Goal: Task Accomplishment & Management: Complete application form

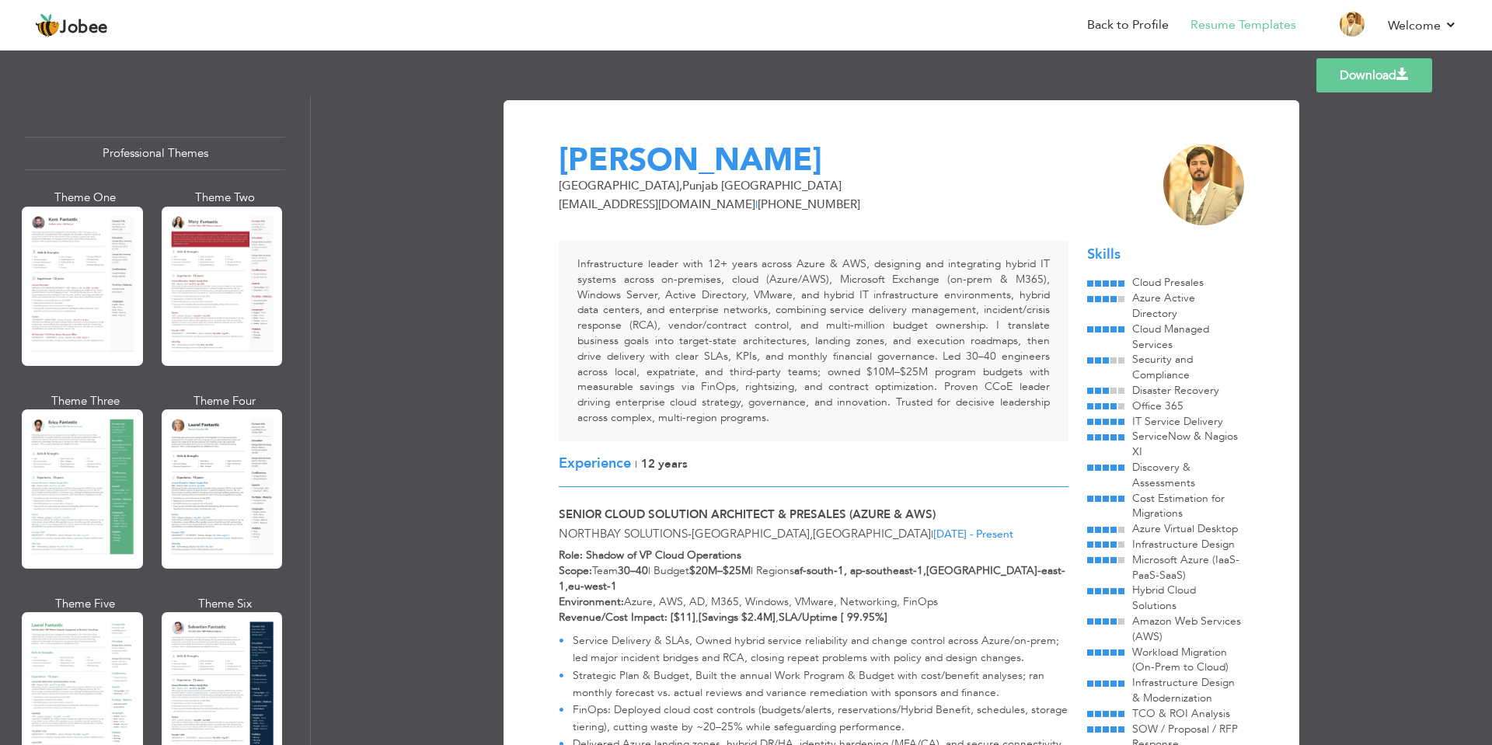
scroll to position [2533, 0]
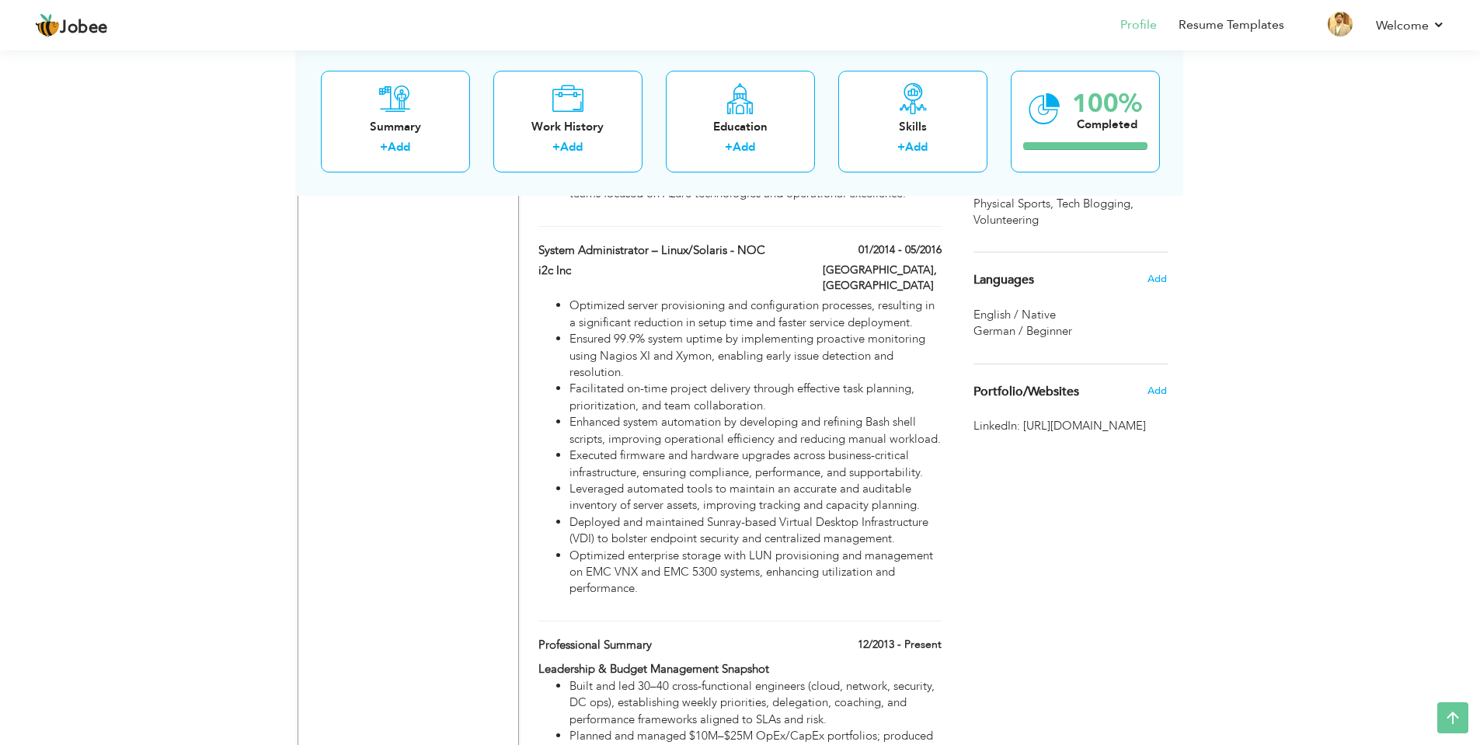
scroll to position [2269, 0]
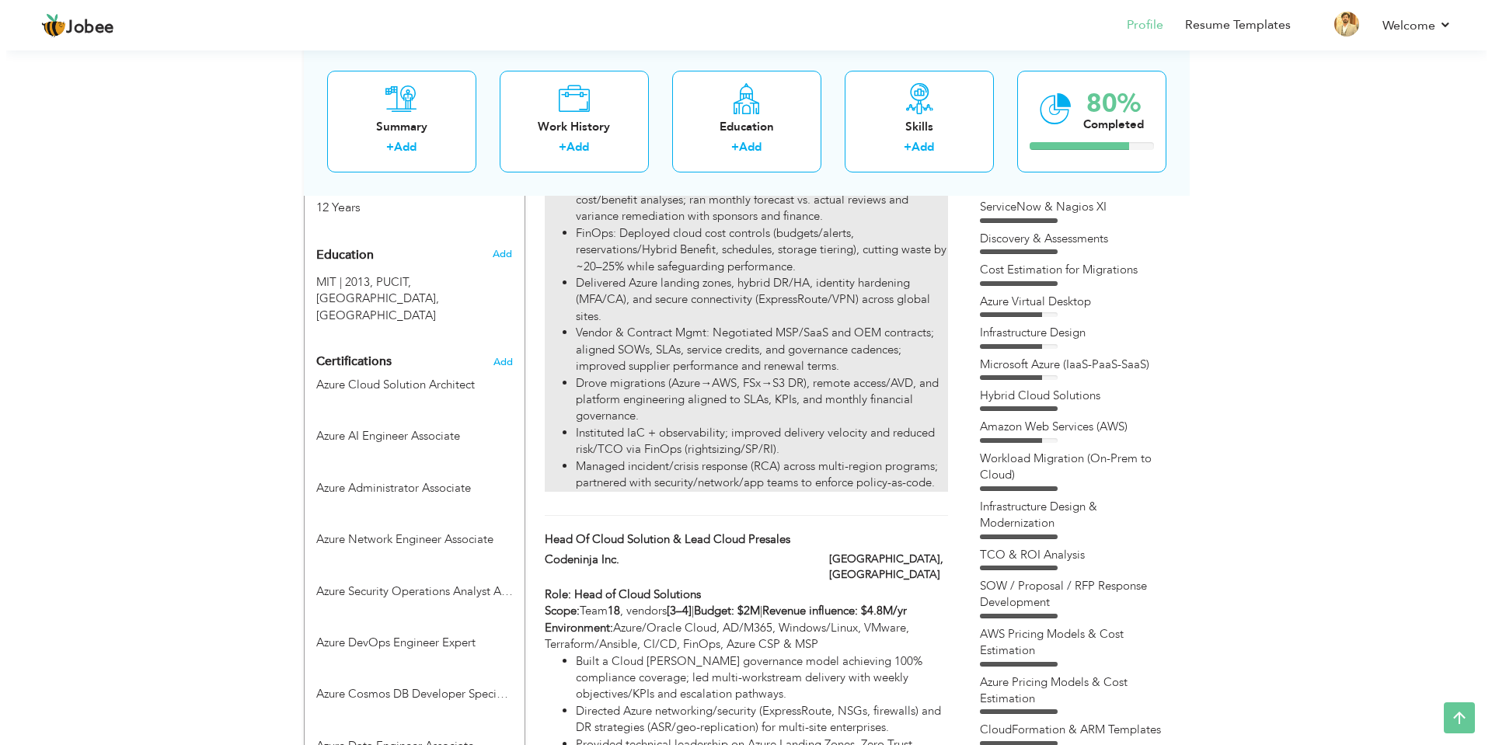
scroll to position [777, 0]
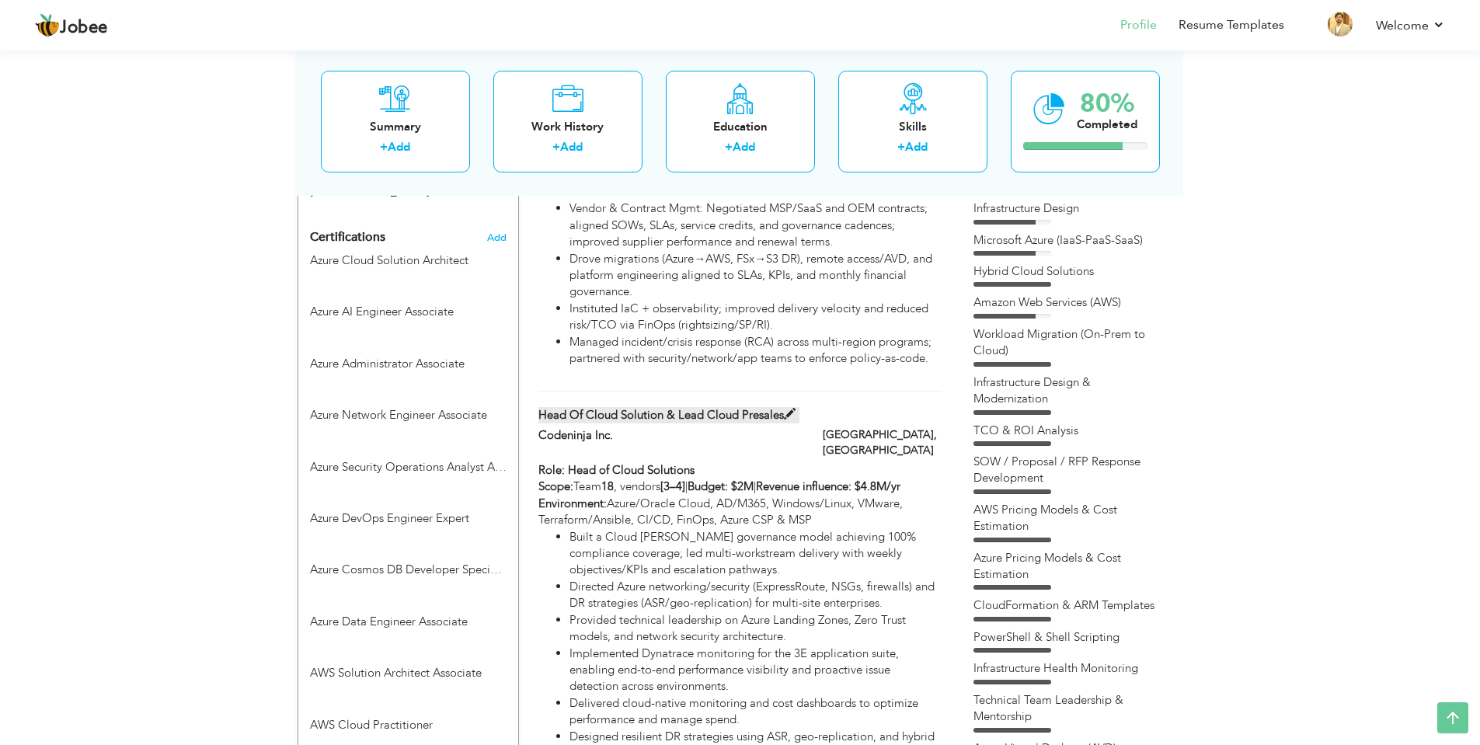
click at [636, 407] on label "Head of Cloud Solution & Lead Cloud Presales" at bounding box center [668, 415] width 261 height 16
type input "Head of Cloud Solution & Lead Cloud Presales"
type input "Codeninja Inc."
type input "[GEOGRAPHIC_DATA]"
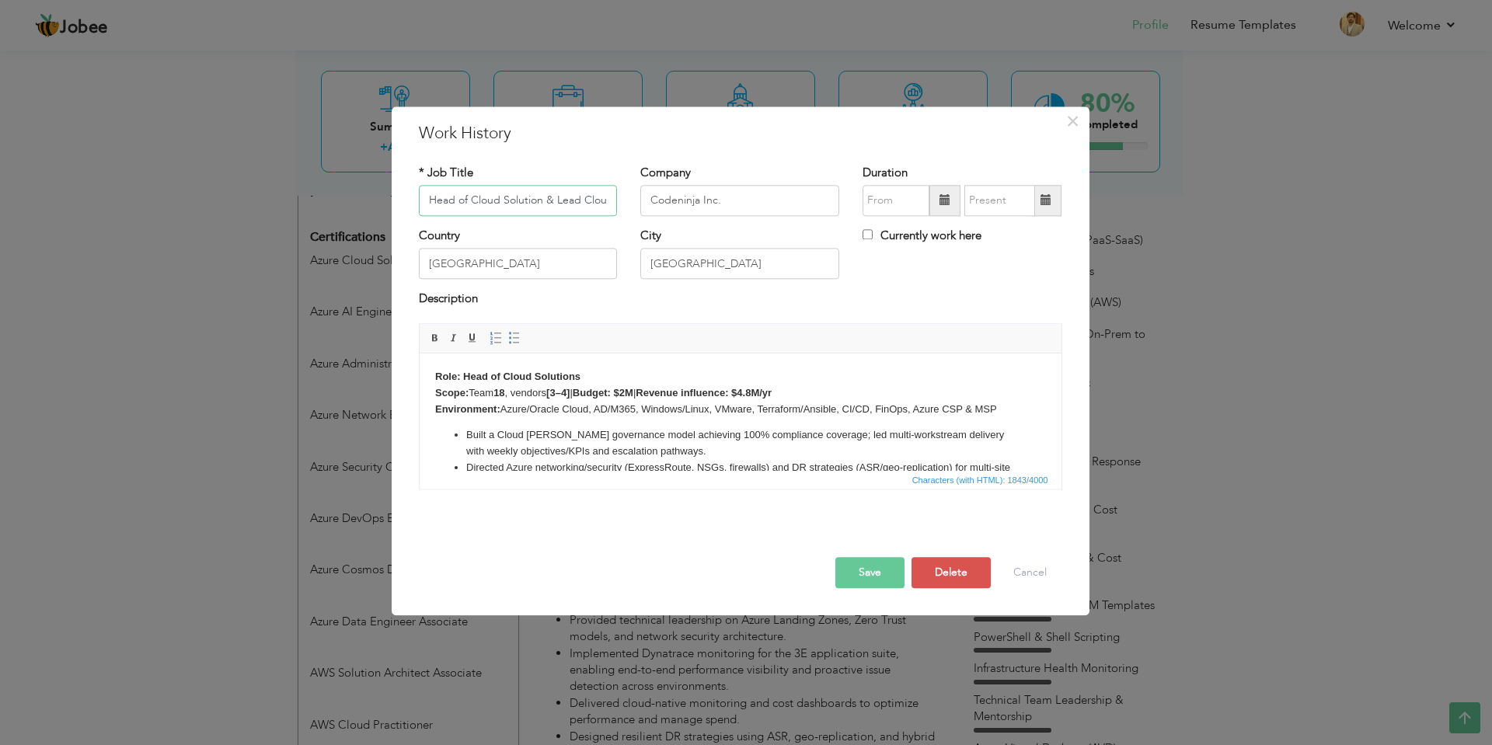
scroll to position [0, 47]
click at [955, 205] on span at bounding box center [944, 200] width 31 height 31
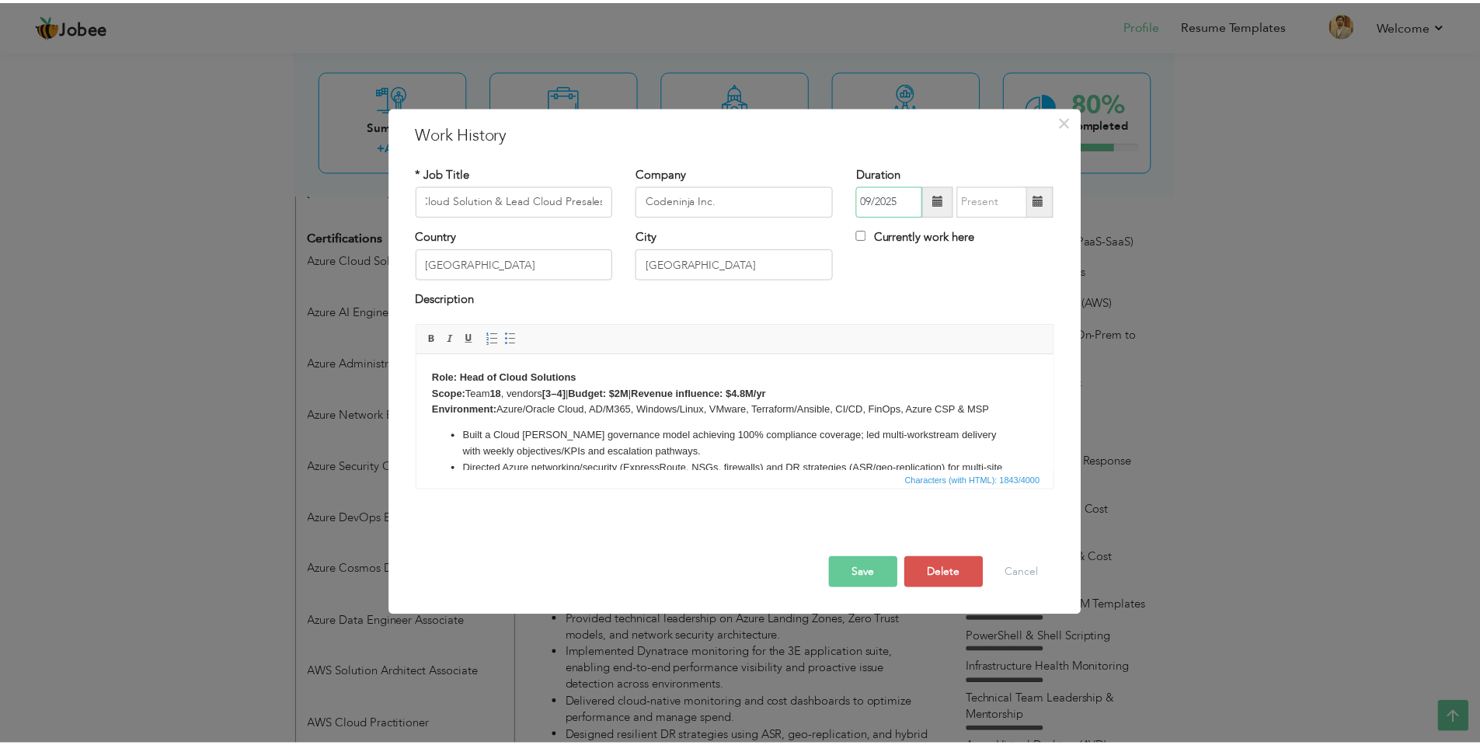
scroll to position [0, 0]
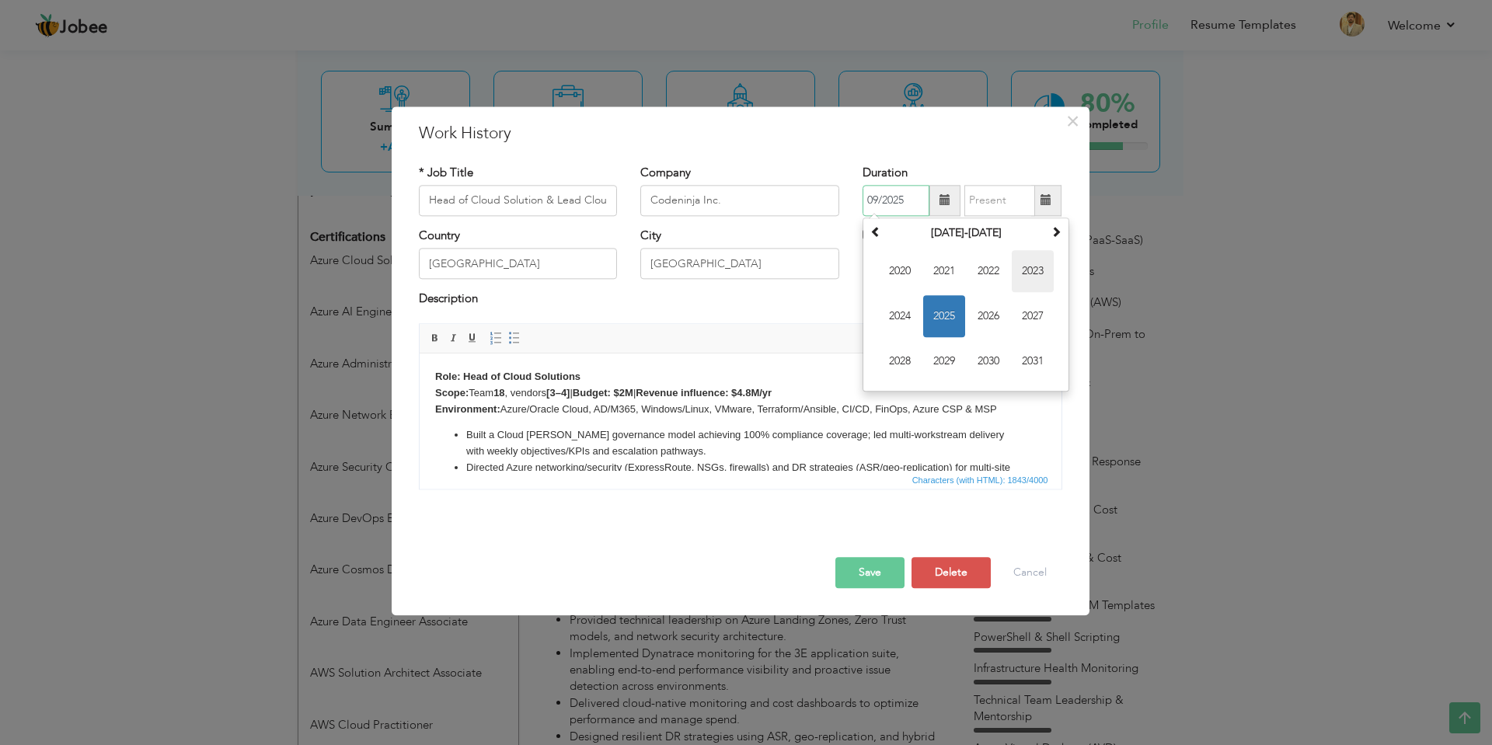
click at [1032, 273] on span "2023" at bounding box center [1033, 271] width 42 height 42
click at [981, 365] on span "Nov" at bounding box center [988, 361] width 42 height 42
type input "11/2023"
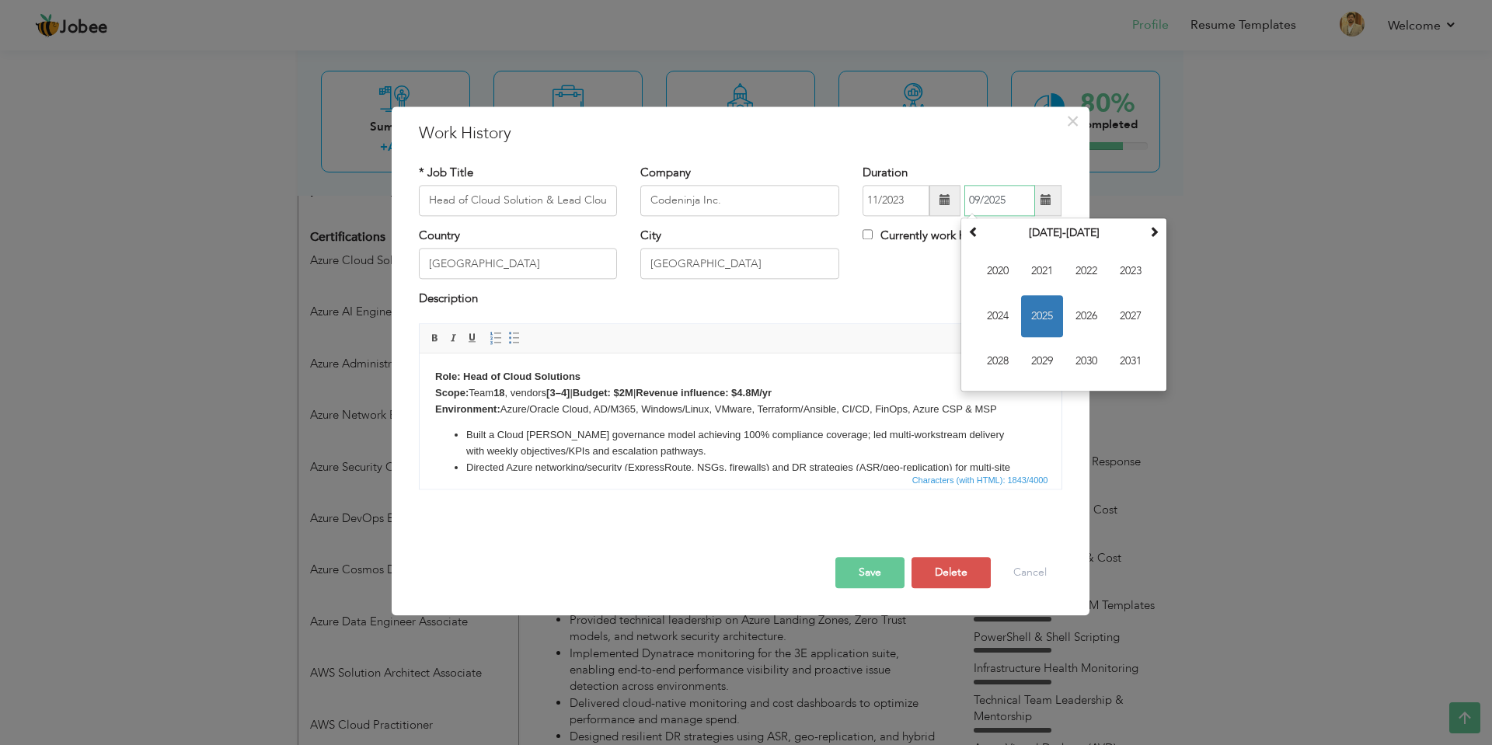
click at [992, 200] on input "09/2025" at bounding box center [999, 200] width 71 height 31
click at [1006, 316] on span "2024" at bounding box center [998, 316] width 42 height 42
click at [1138, 316] on span "Aug" at bounding box center [1130, 316] width 42 height 42
type input "08/2024"
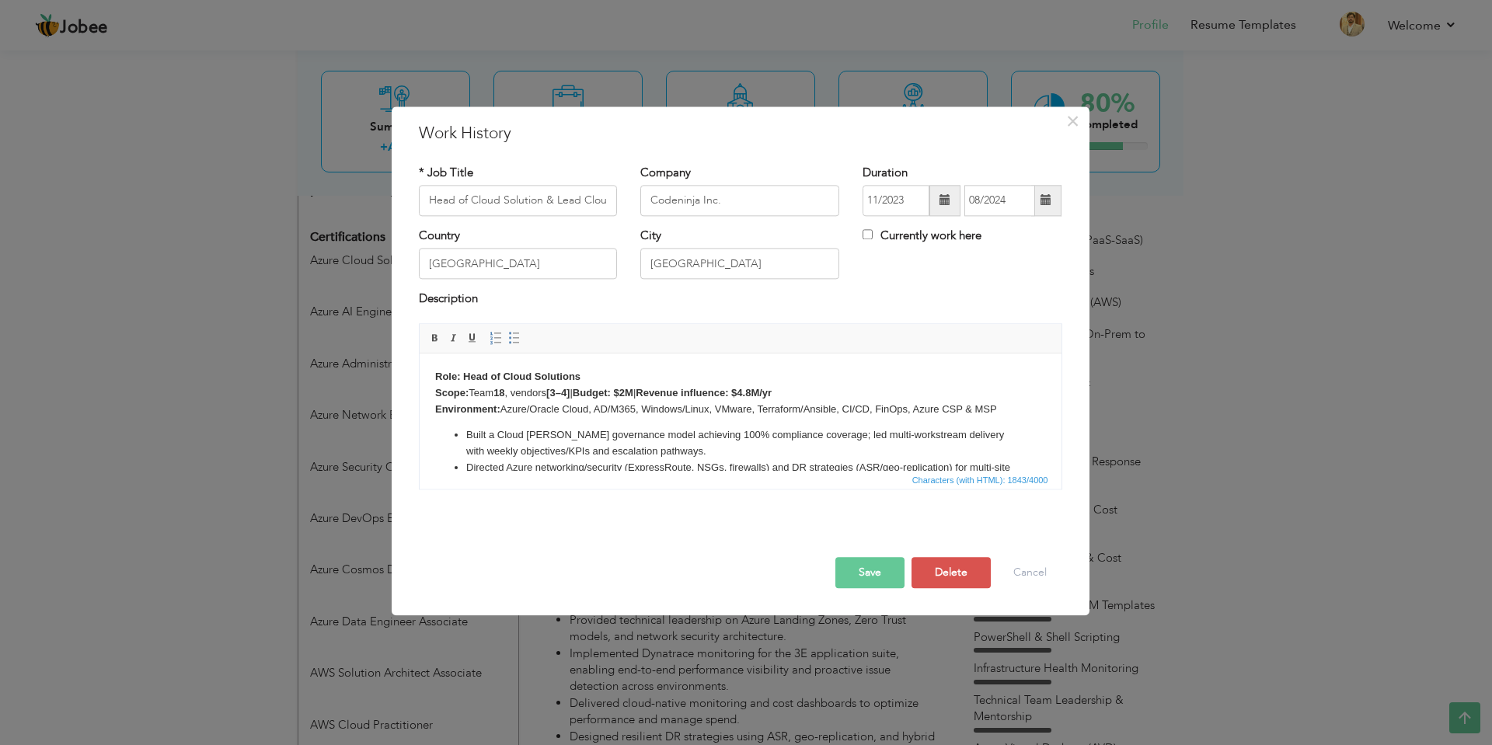
click at [888, 576] on button "Save" at bounding box center [869, 572] width 69 height 31
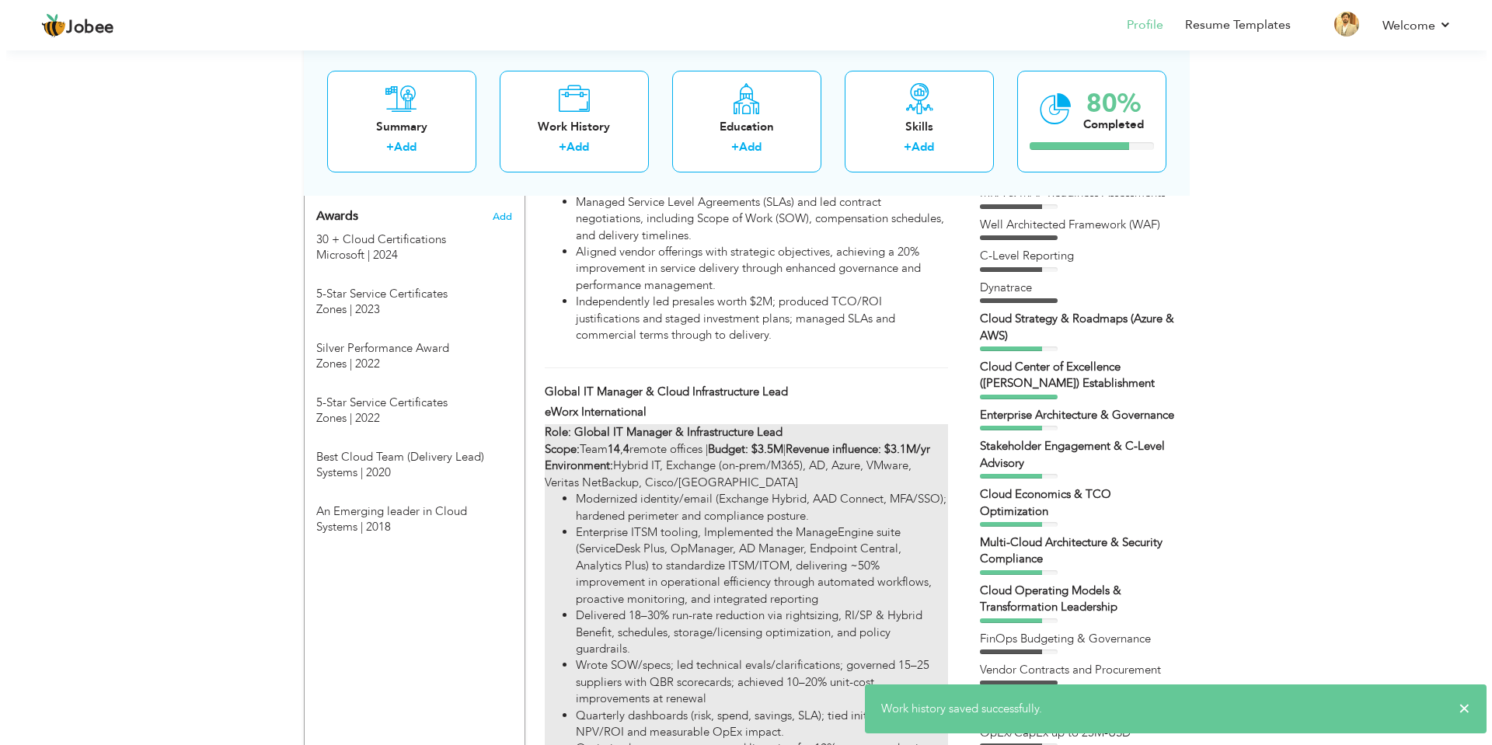
scroll to position [1399, 0]
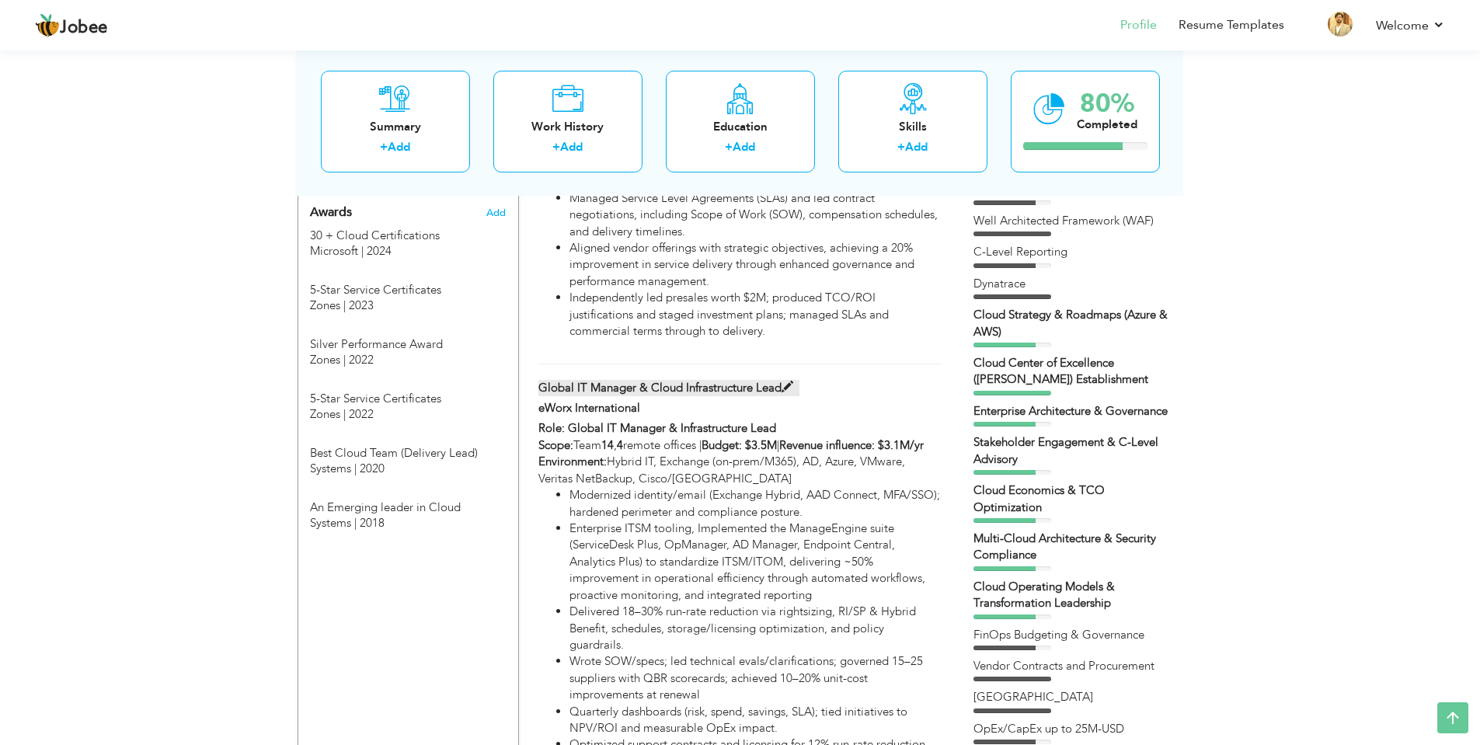
click at [790, 381] on span at bounding box center [788, 387] width 12 height 12
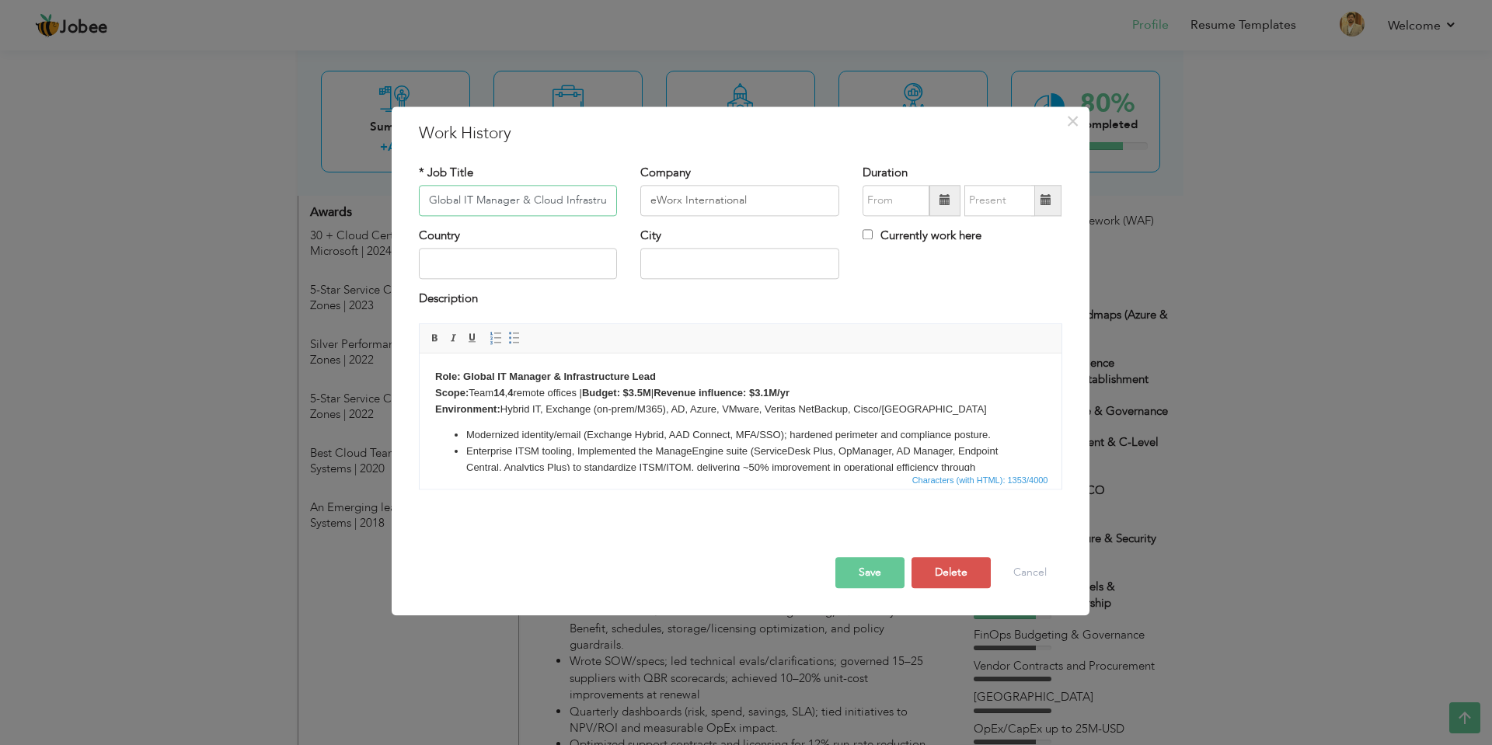
scroll to position [0, 47]
click at [921, 206] on input "text" at bounding box center [895, 200] width 67 height 31
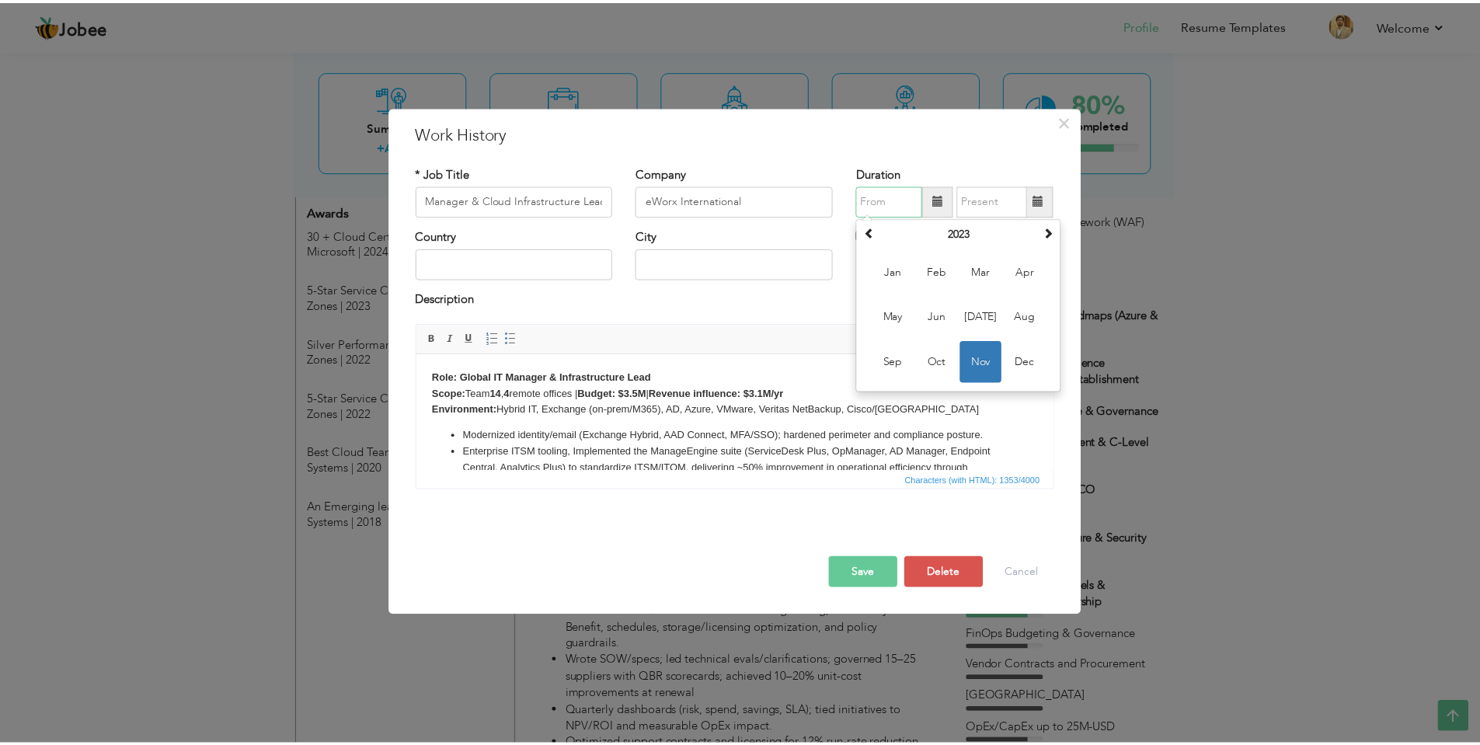
scroll to position [0, 0]
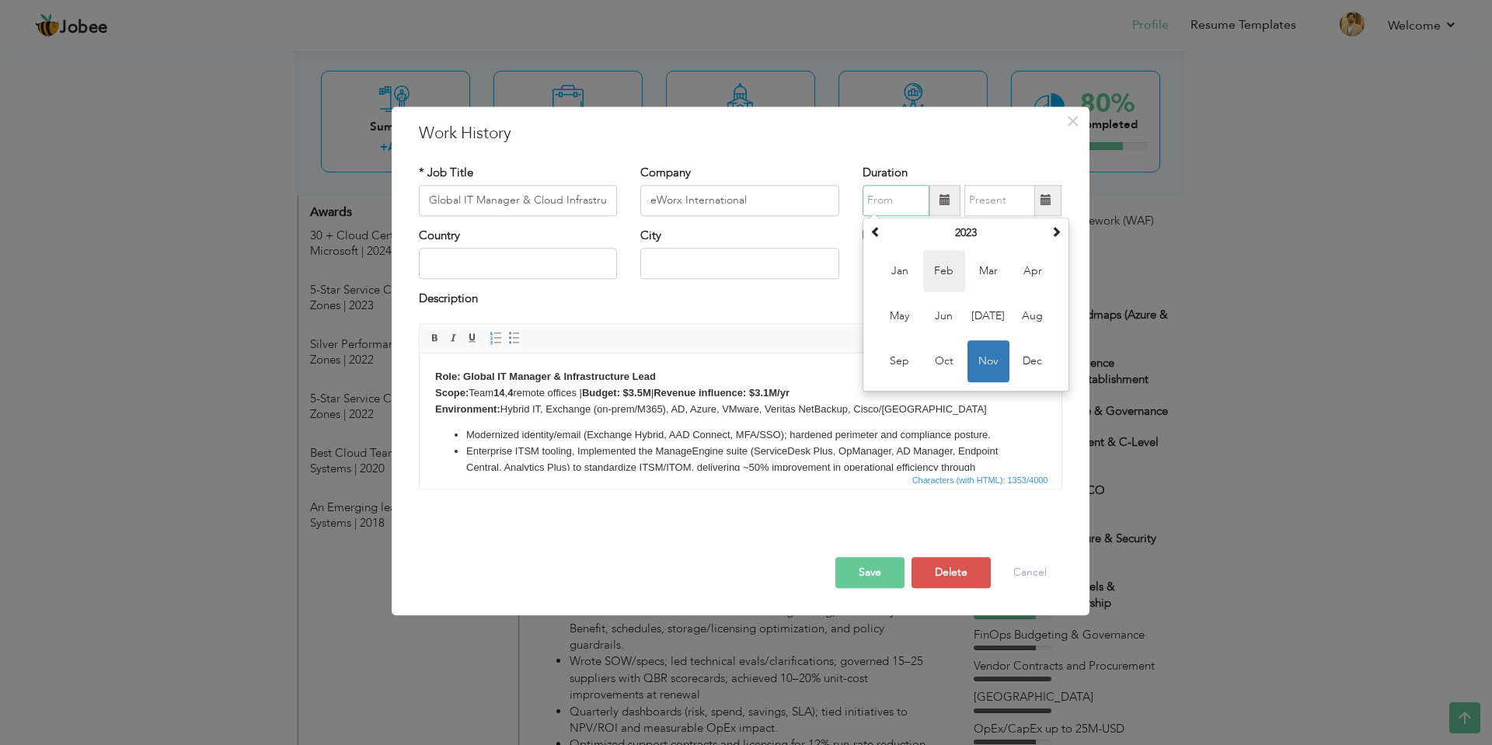
click at [946, 273] on span "Feb" at bounding box center [944, 271] width 42 height 42
click at [946, 204] on span at bounding box center [944, 200] width 11 height 11
click at [880, 232] on span at bounding box center [875, 231] width 11 height 11
click at [943, 273] on span "Feb" at bounding box center [944, 271] width 42 height 42
type input "02/2022"
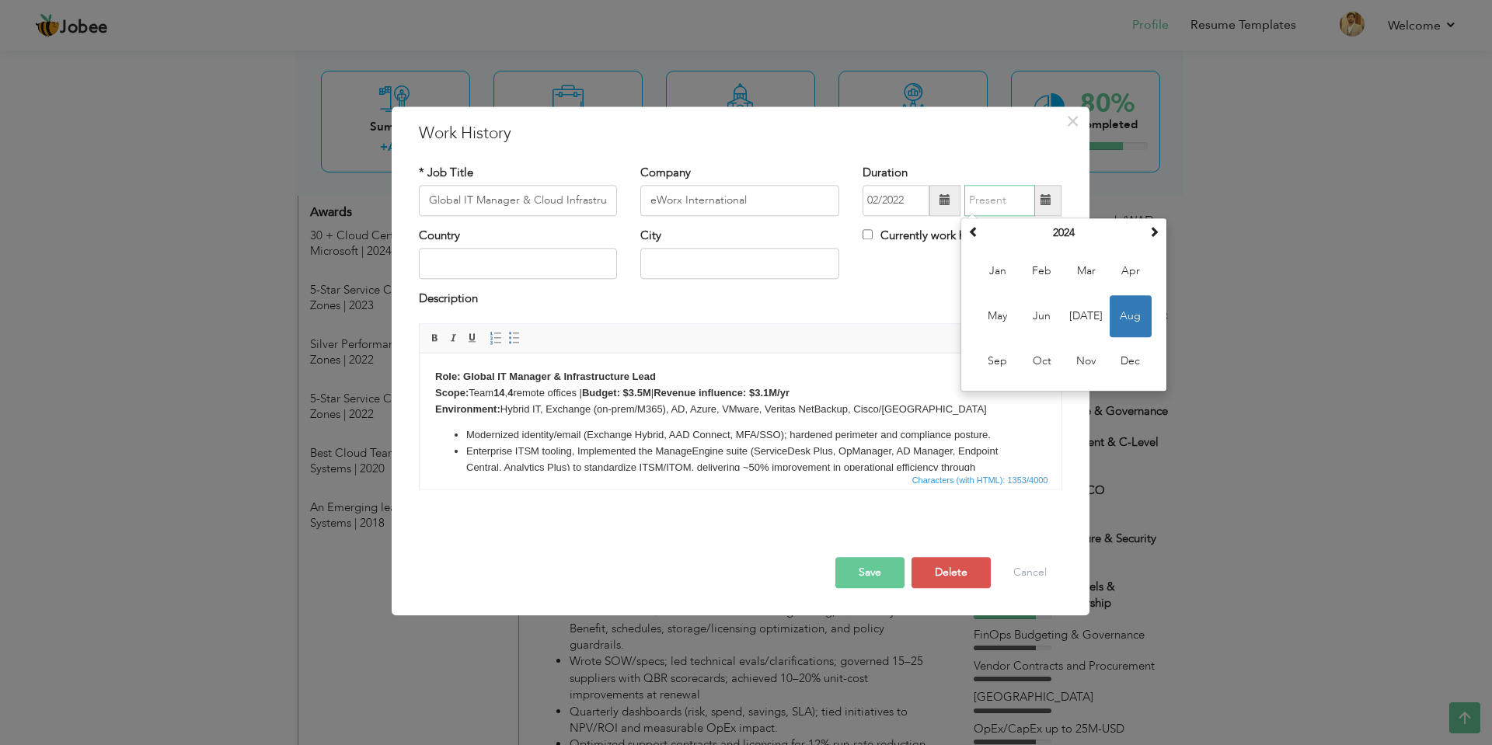
click at [999, 208] on input "text" at bounding box center [999, 200] width 71 height 31
click at [1067, 237] on th "2024" at bounding box center [1064, 232] width 162 height 23
click at [974, 228] on span at bounding box center [973, 231] width 11 height 11
click at [1158, 232] on span at bounding box center [1153, 231] width 11 height 11
click at [994, 306] on span "2023" at bounding box center [998, 316] width 42 height 42
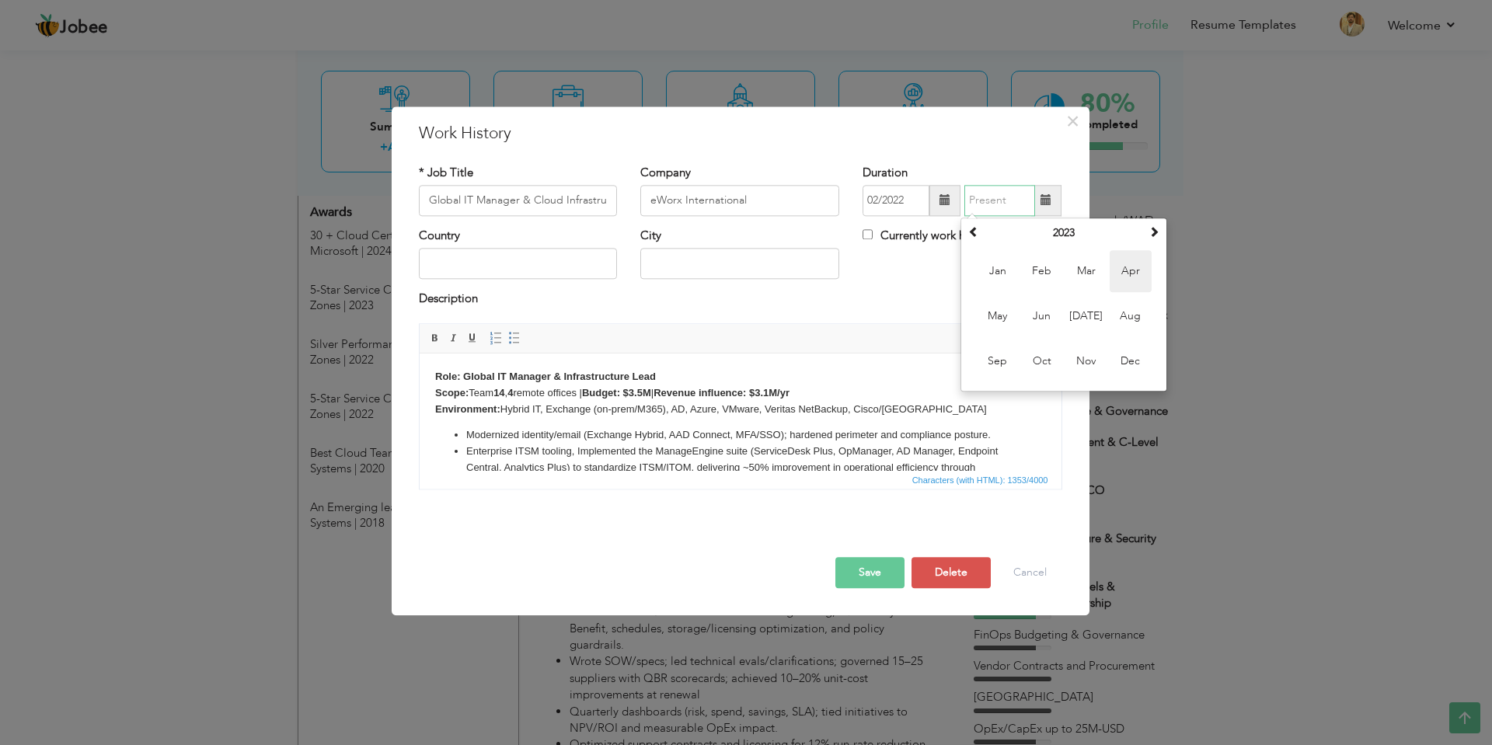
click at [1126, 275] on span "Apr" at bounding box center [1130, 271] width 42 height 42
type input "04/2023"
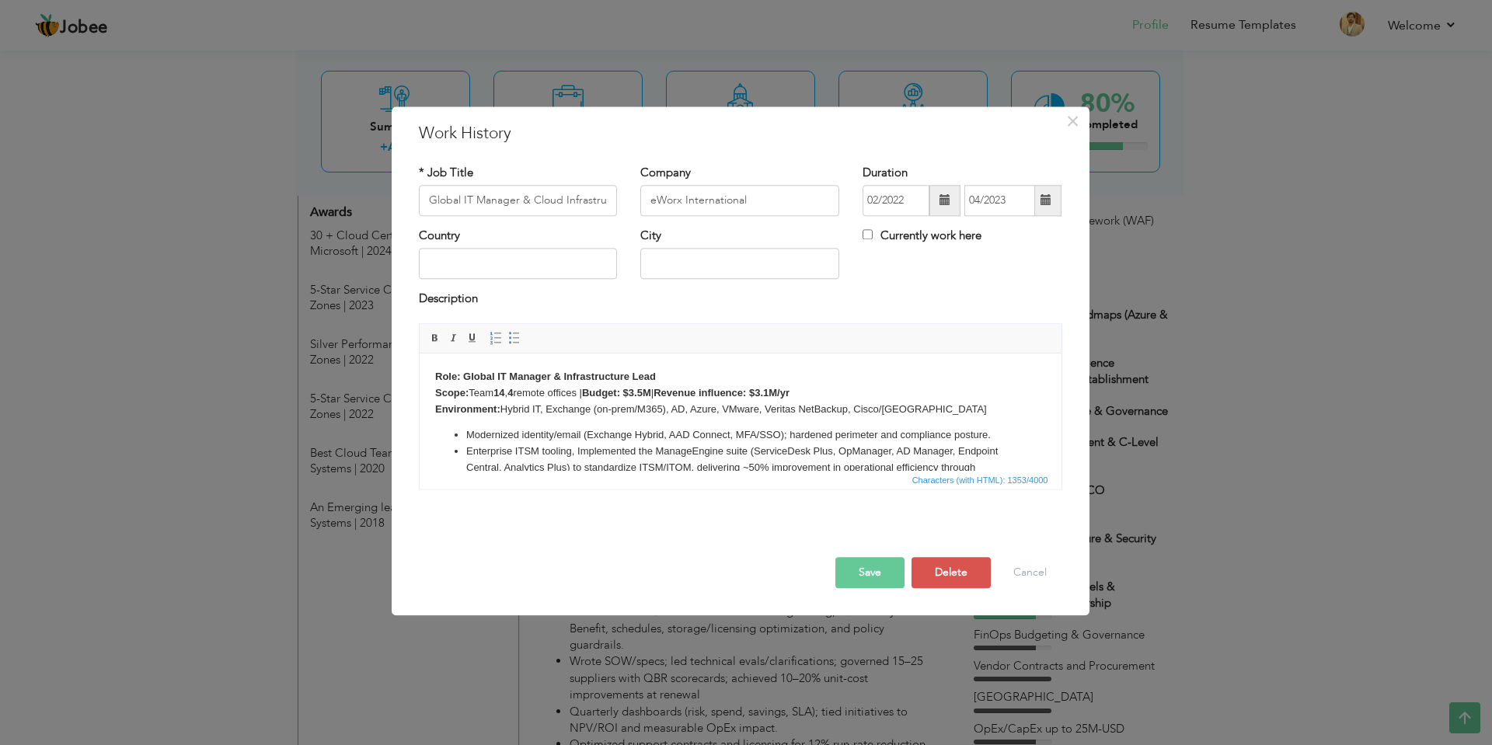
click at [878, 560] on button "Save" at bounding box center [869, 572] width 69 height 31
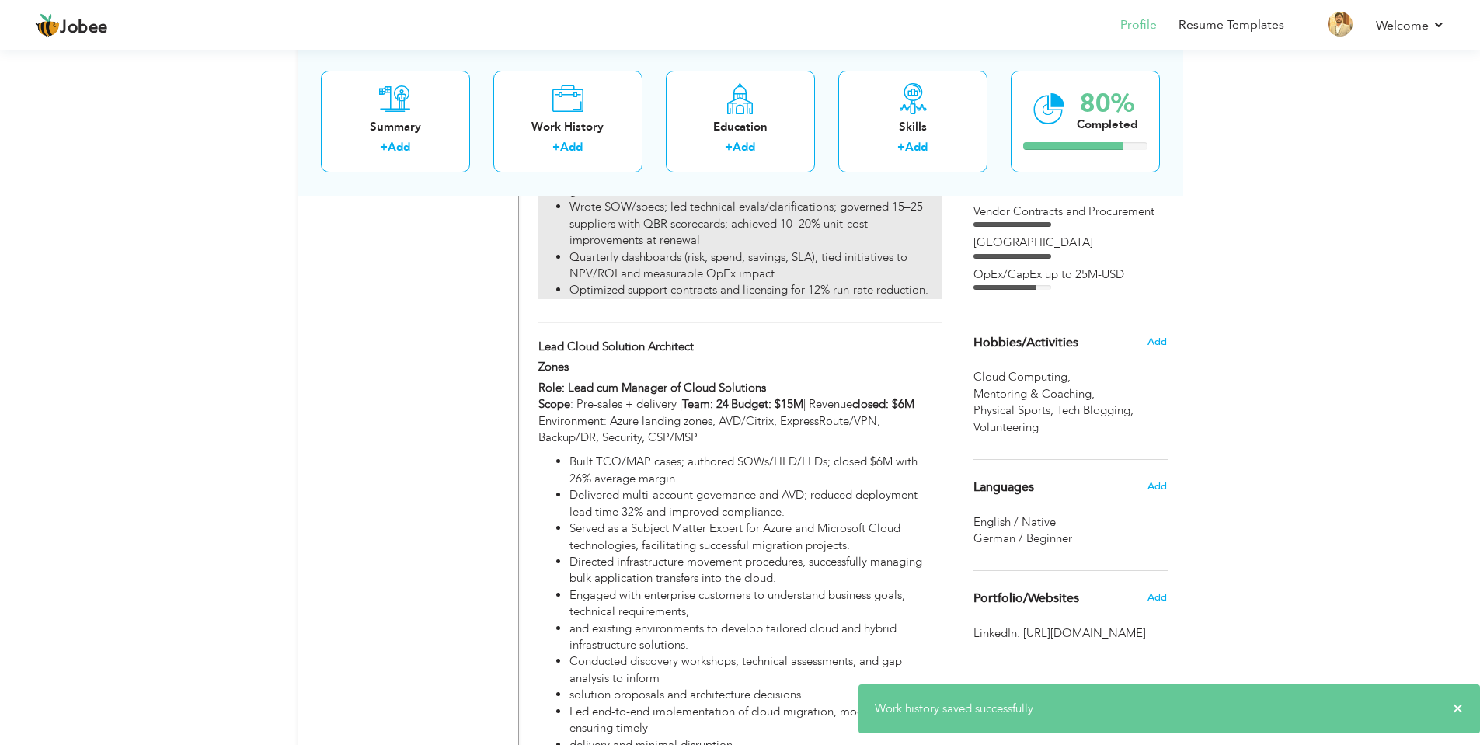
scroll to position [1865, 0]
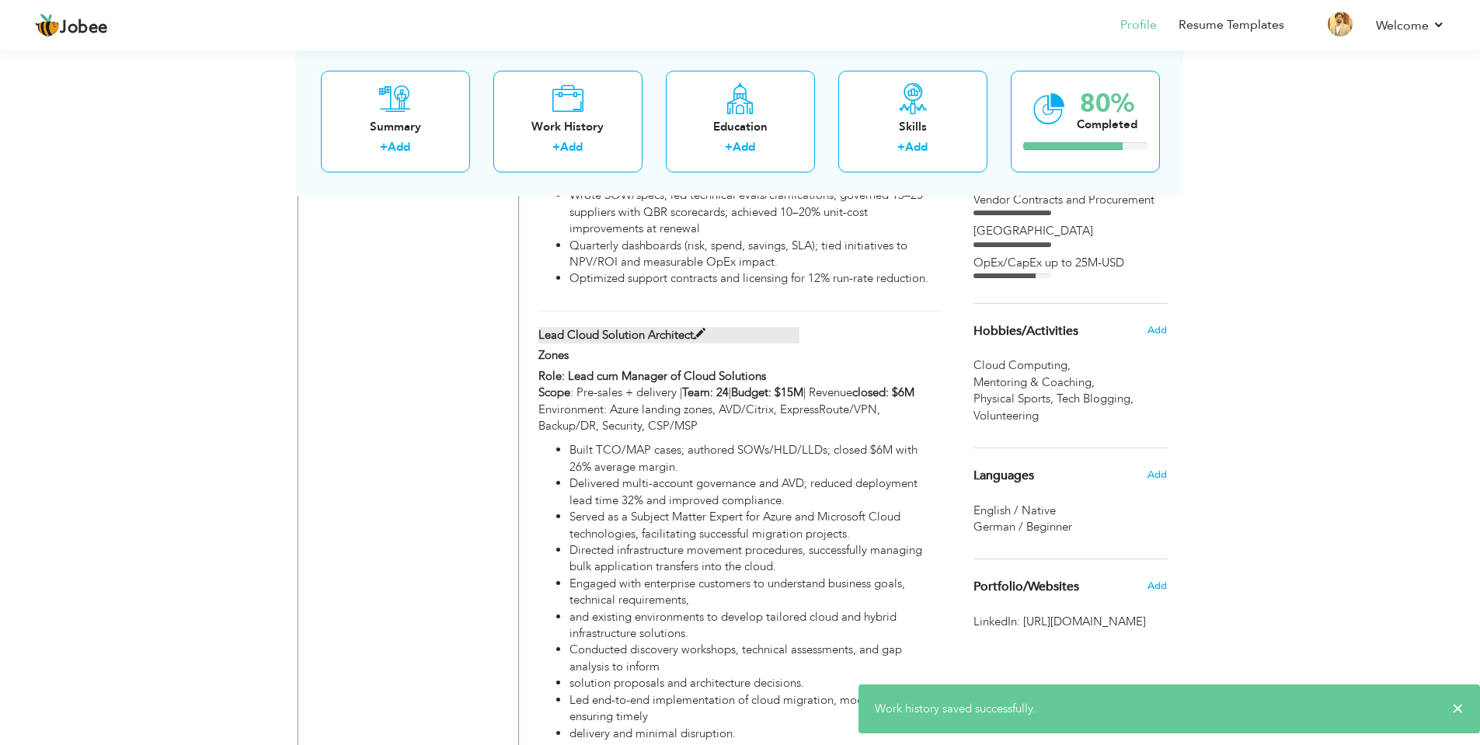
click at [697, 329] on span at bounding box center [700, 335] width 12 height 12
type input "Lead Cloud Solution Architect"
type input "Zones"
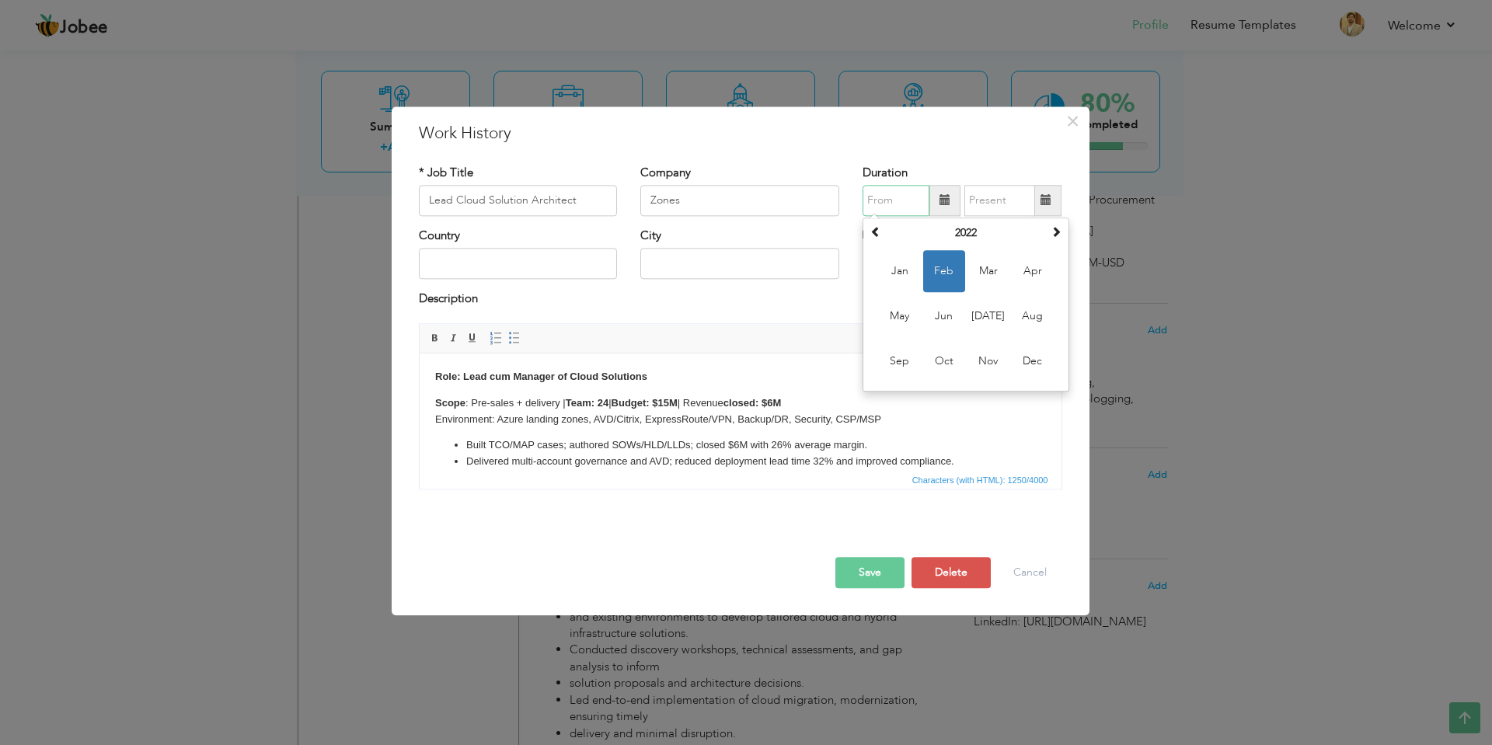
click at [895, 204] on input "text" at bounding box center [895, 200] width 67 height 31
click at [880, 234] on span at bounding box center [875, 231] width 11 height 11
click at [972, 281] on span "Mar" at bounding box center [988, 271] width 42 height 42
type input "03/2021"
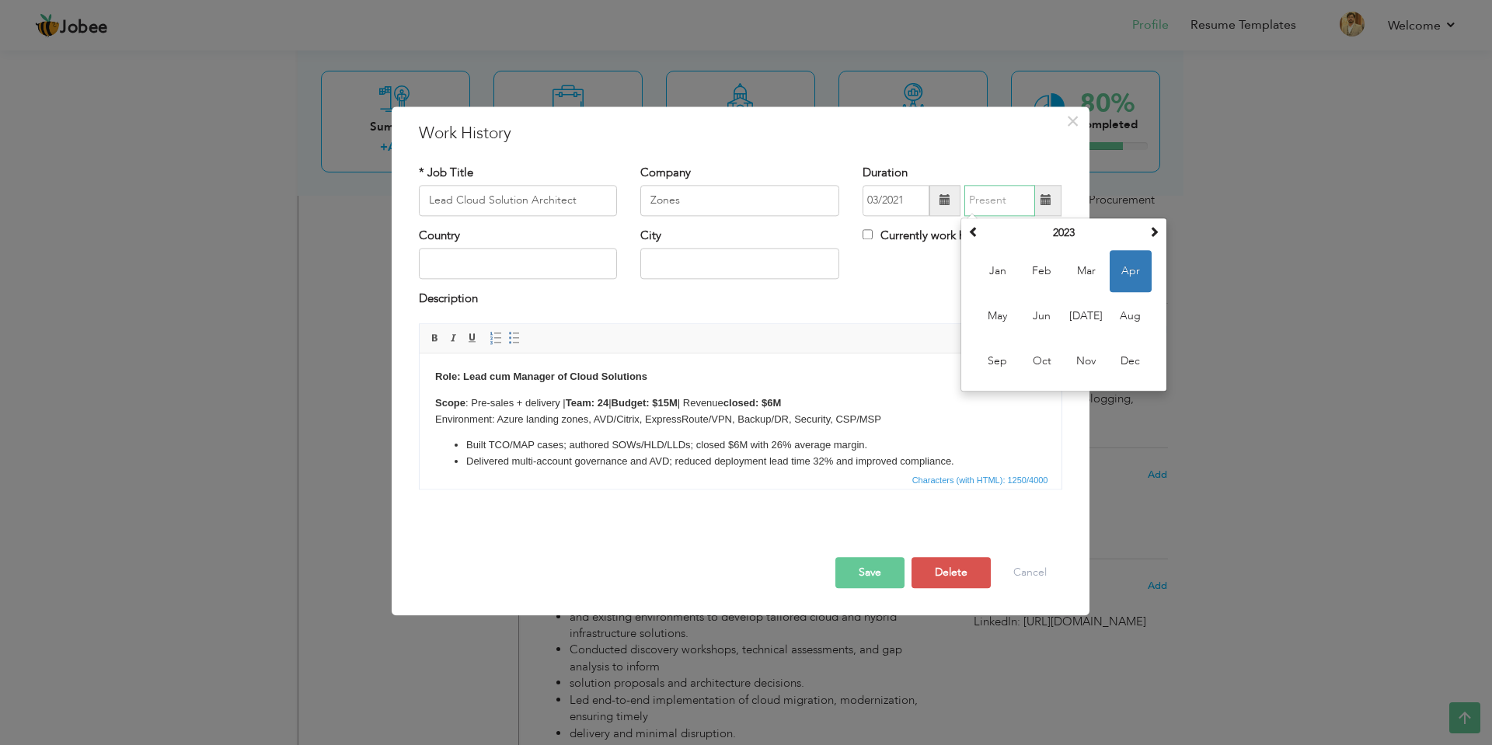
click at [992, 201] on input "text" at bounding box center [999, 200] width 71 height 31
click at [1149, 232] on span at bounding box center [1153, 231] width 11 height 11
click at [1085, 357] on span "Nov" at bounding box center [1086, 361] width 42 height 42
type input "11/2024"
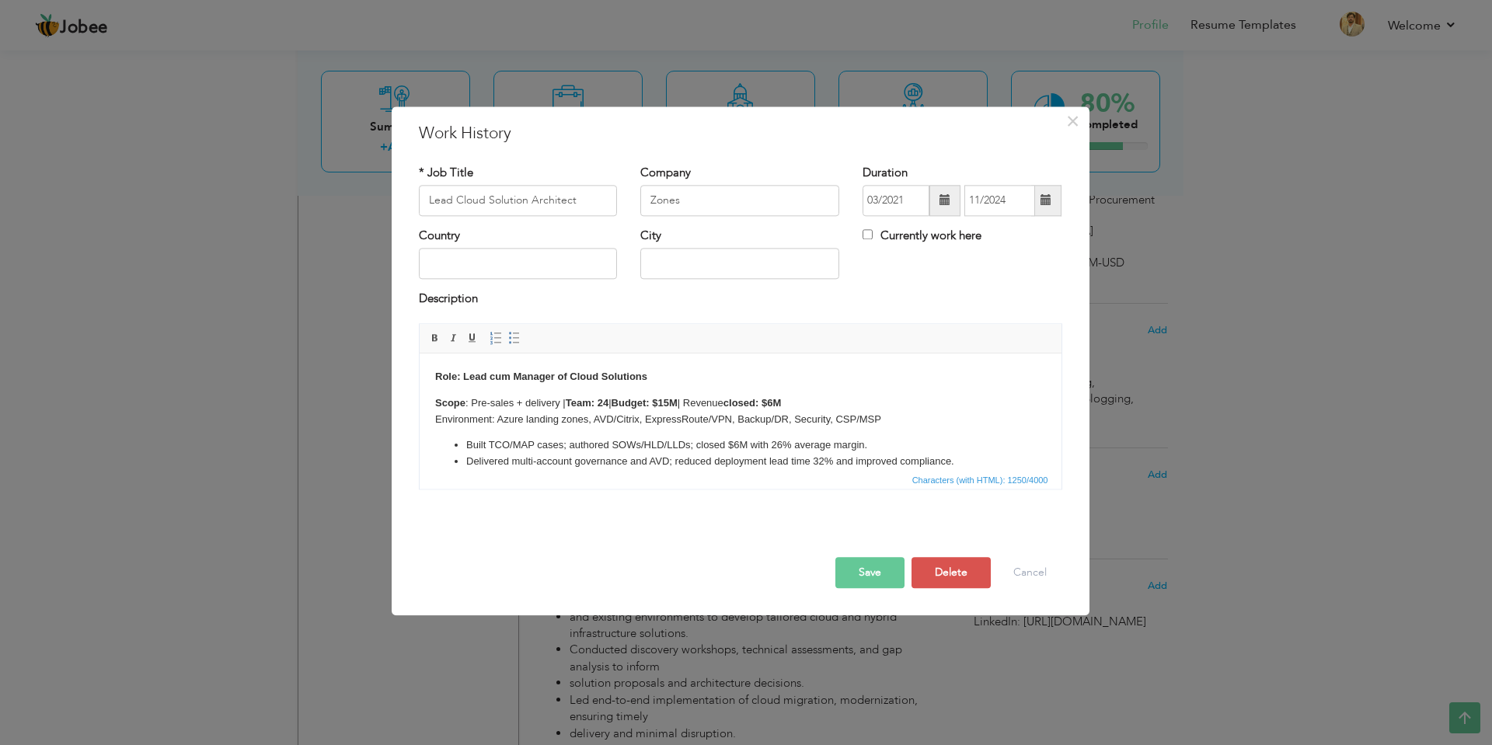
click at [868, 577] on button "Save" at bounding box center [869, 572] width 69 height 31
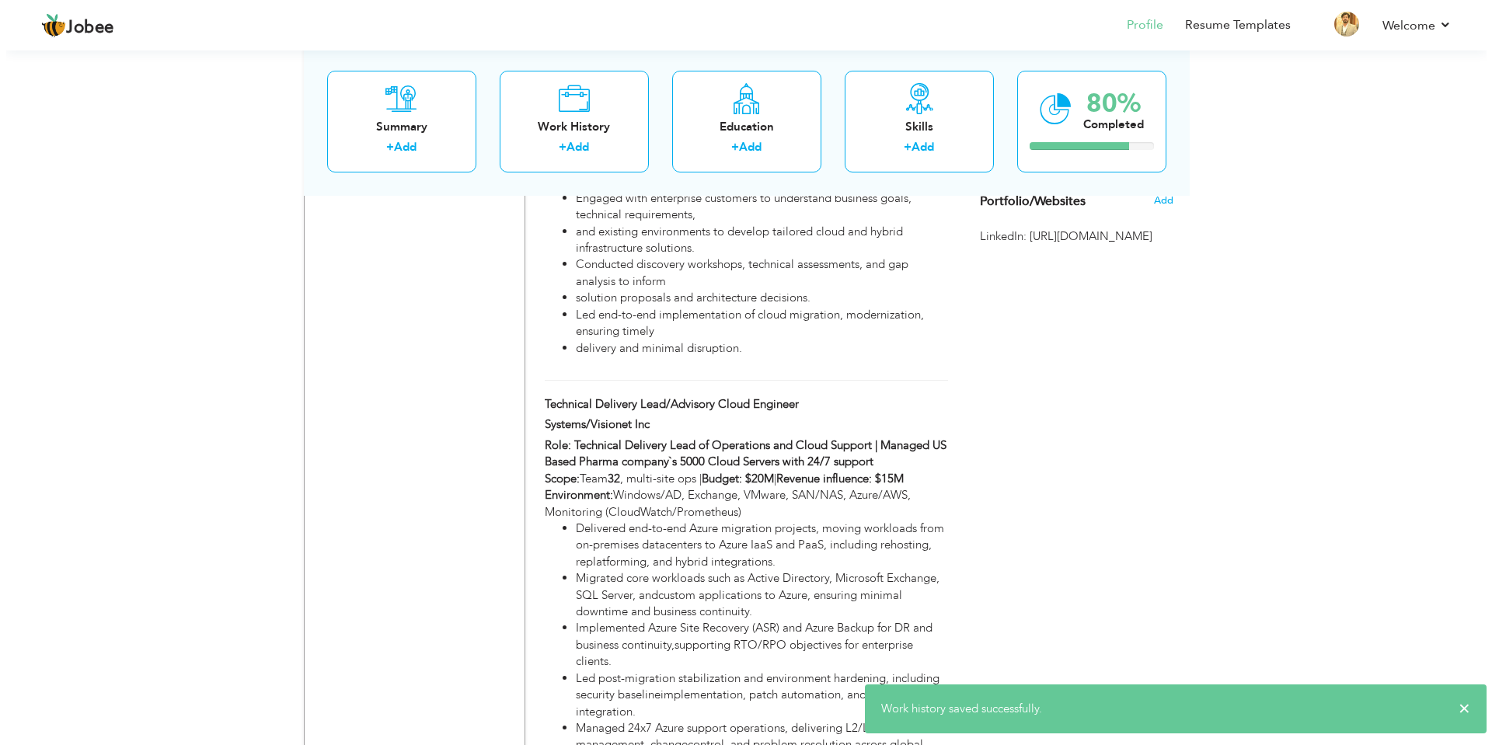
scroll to position [2253, 0]
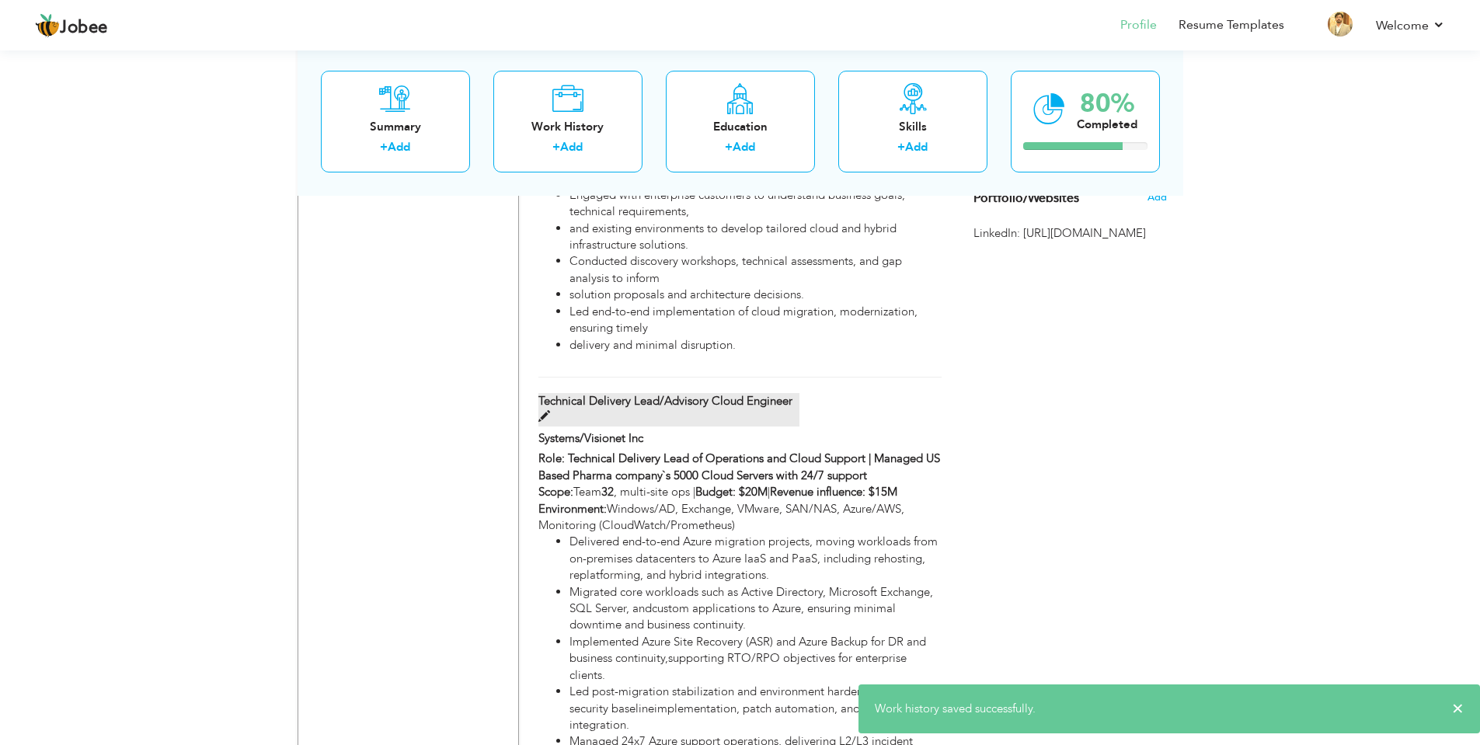
click at [542, 411] on span at bounding box center [544, 417] width 12 height 12
type input "Technical Delivery Lead/Advisory Cloud Engineer"
type input "Systems/Visionet Inc"
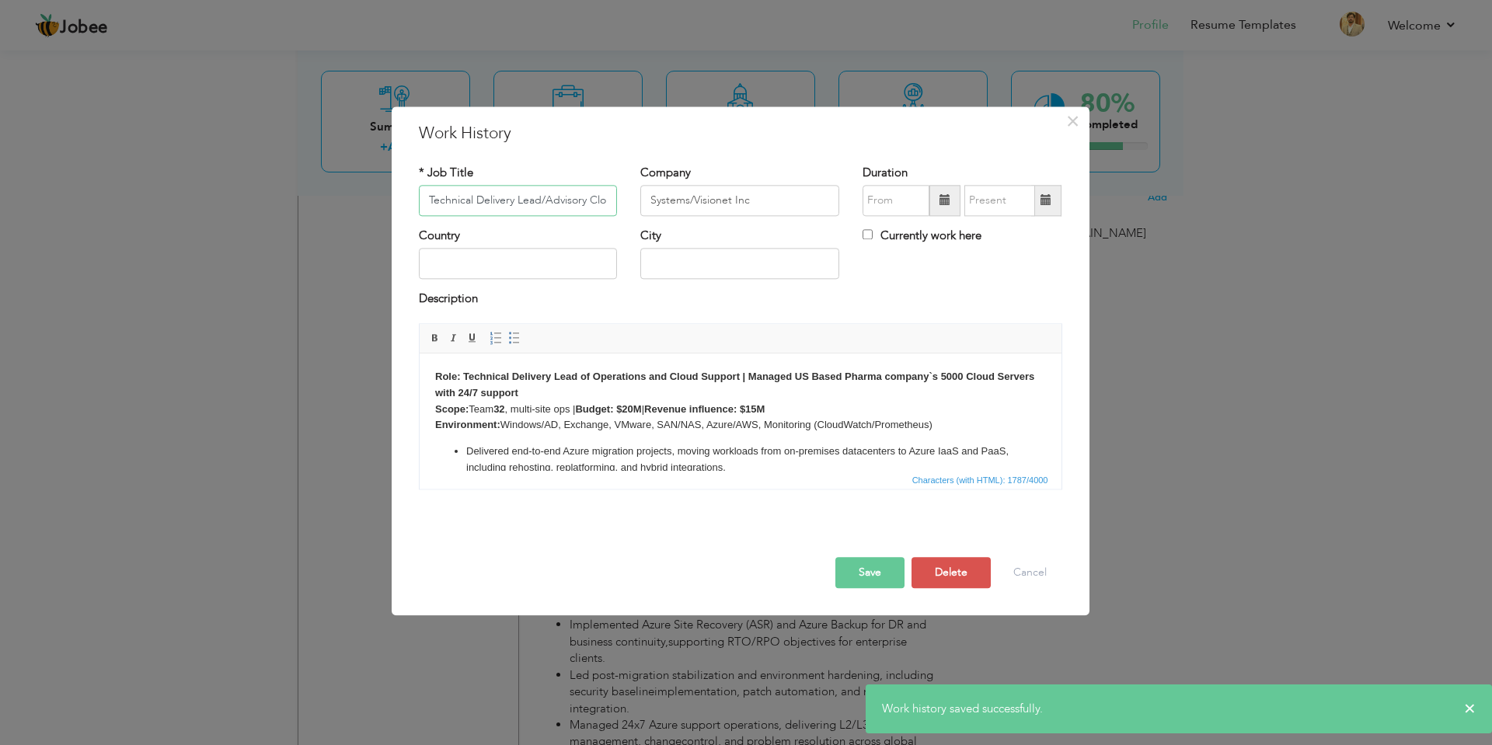
scroll to position [0, 58]
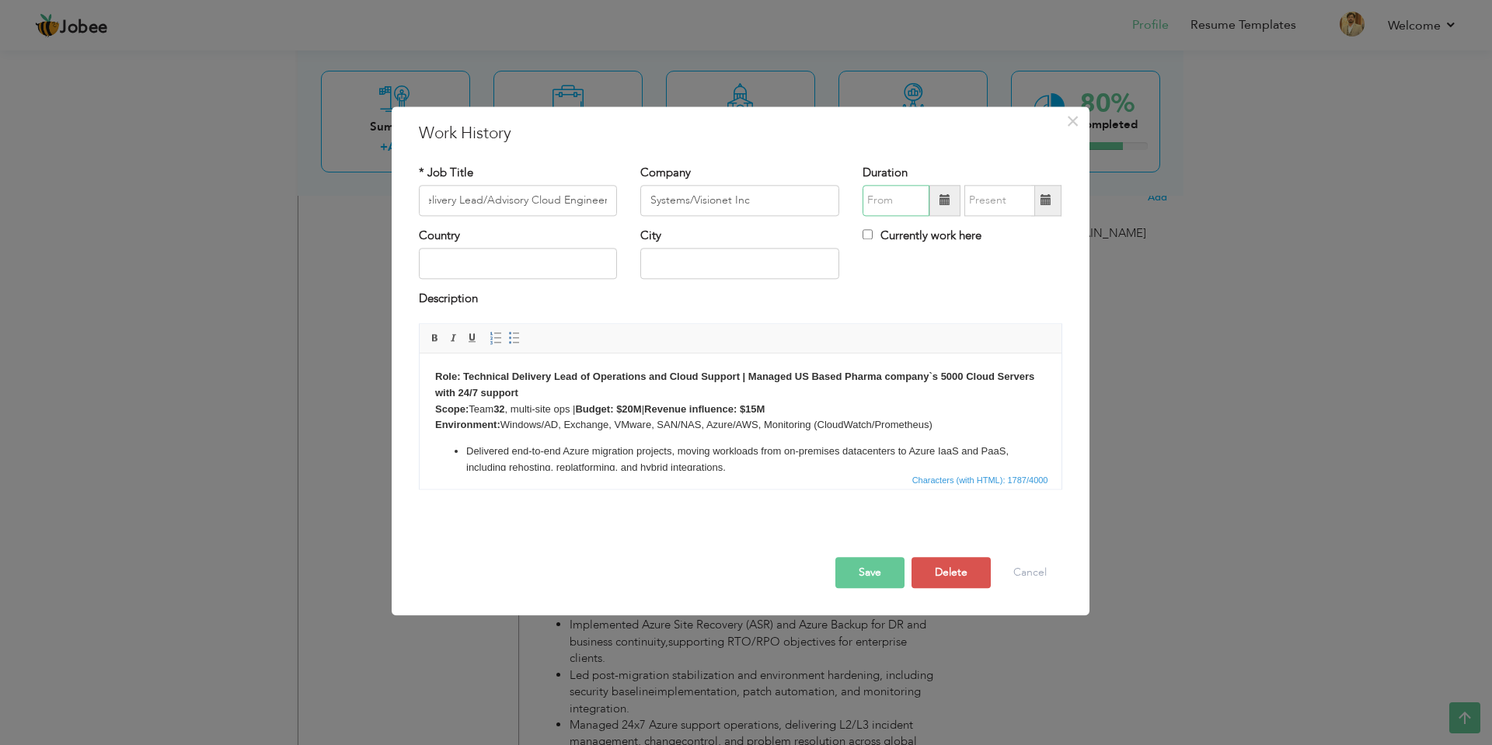
click at [900, 211] on input "text" at bounding box center [895, 200] width 67 height 31
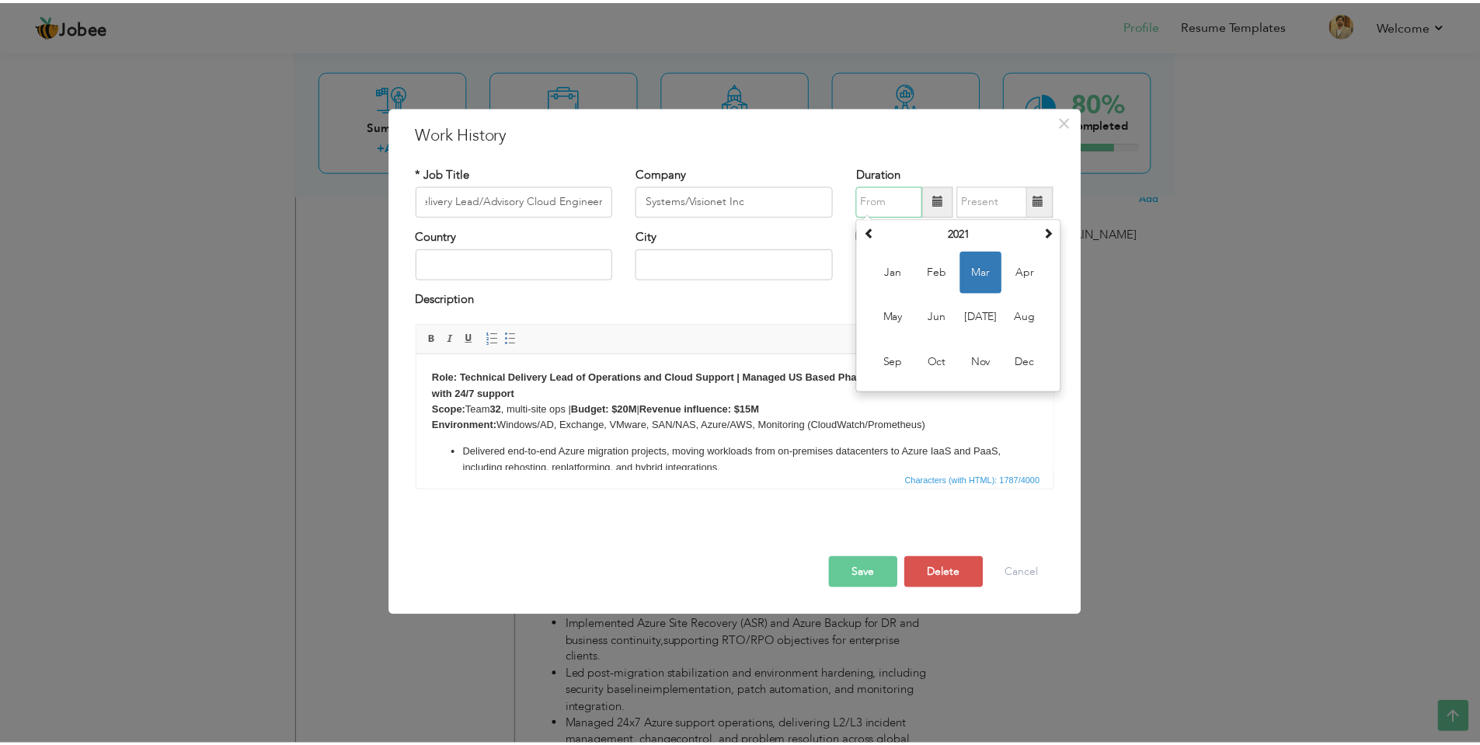
scroll to position [0, 0]
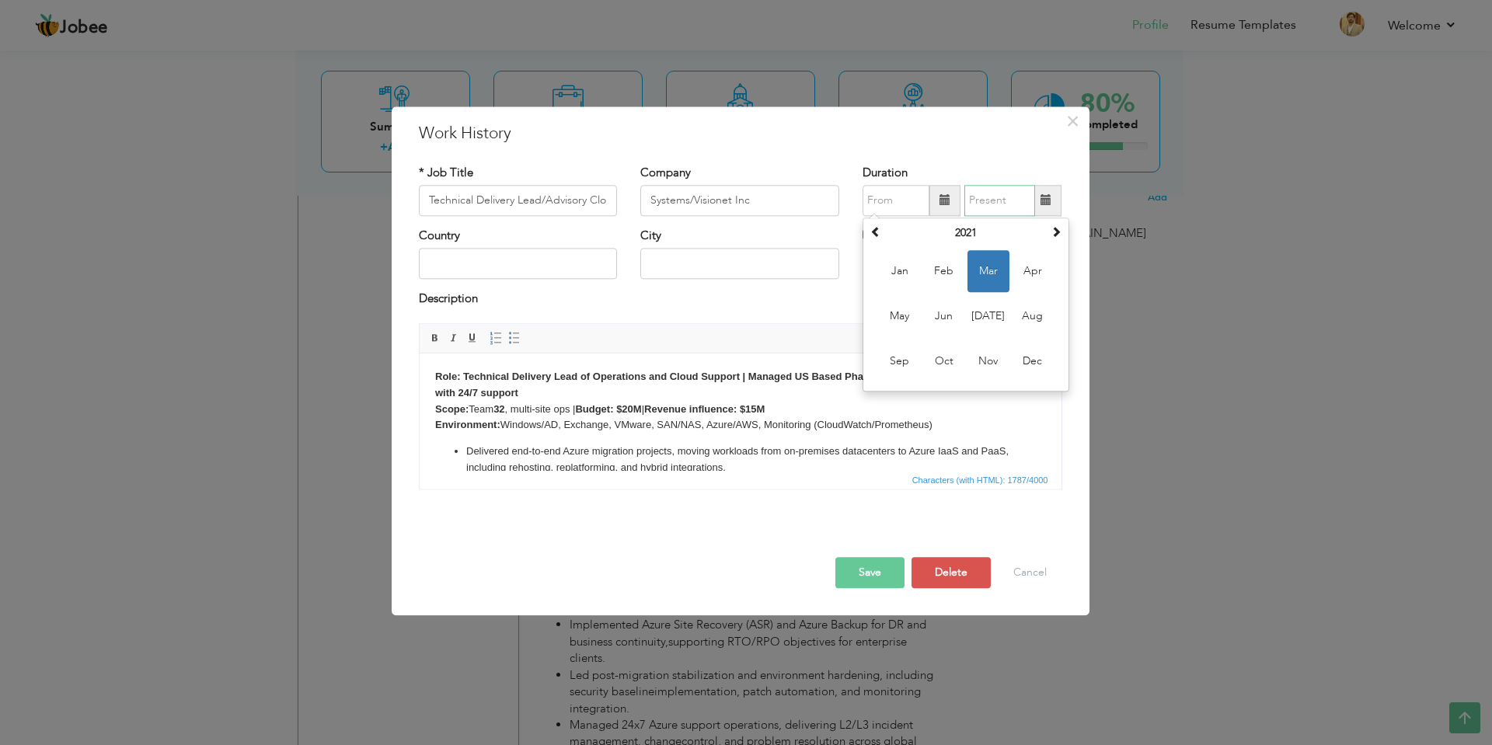
click at [985, 197] on input "text" at bounding box center [999, 200] width 71 height 31
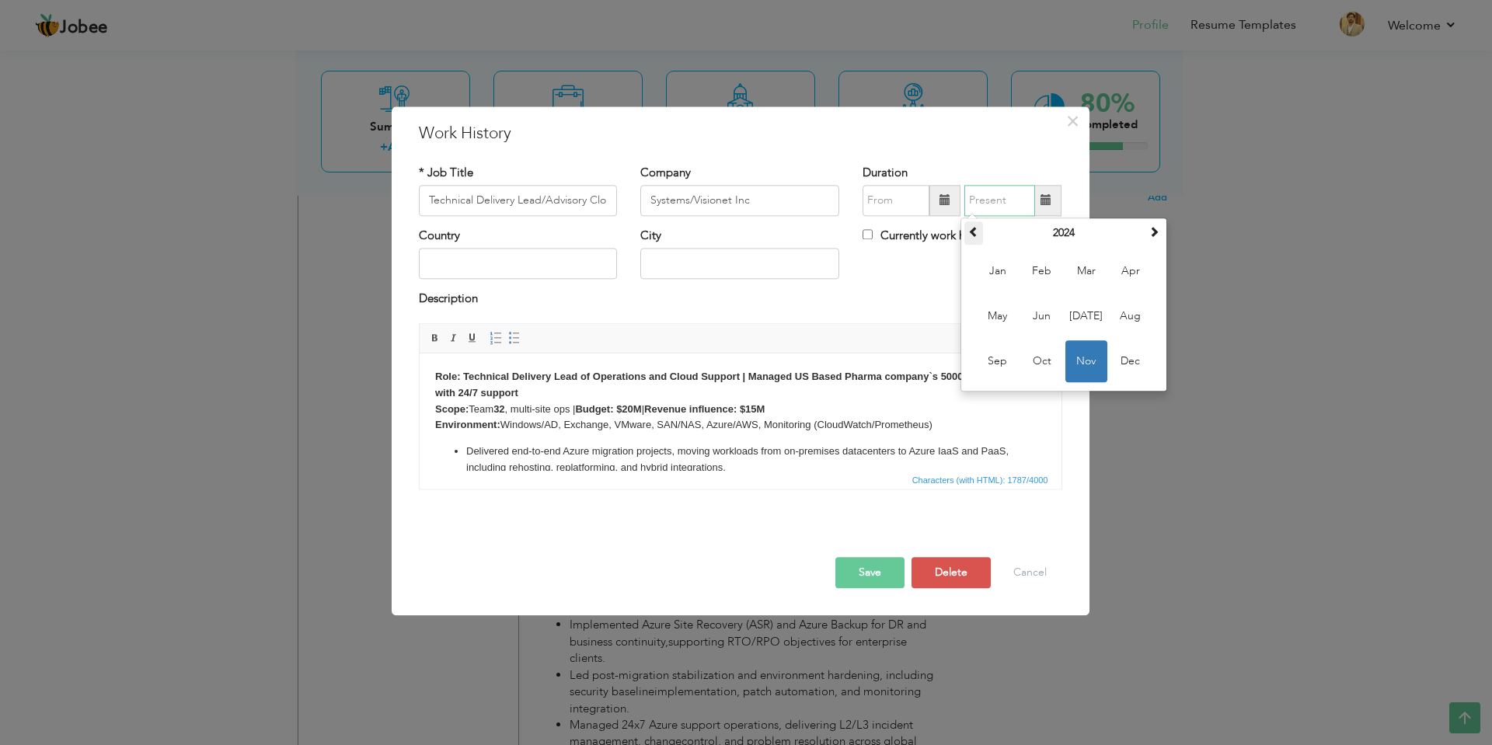
click at [981, 235] on th at bounding box center [973, 232] width 19 height 23
click at [1053, 270] on span "Feb" at bounding box center [1042, 271] width 42 height 42
type input "02/2021"
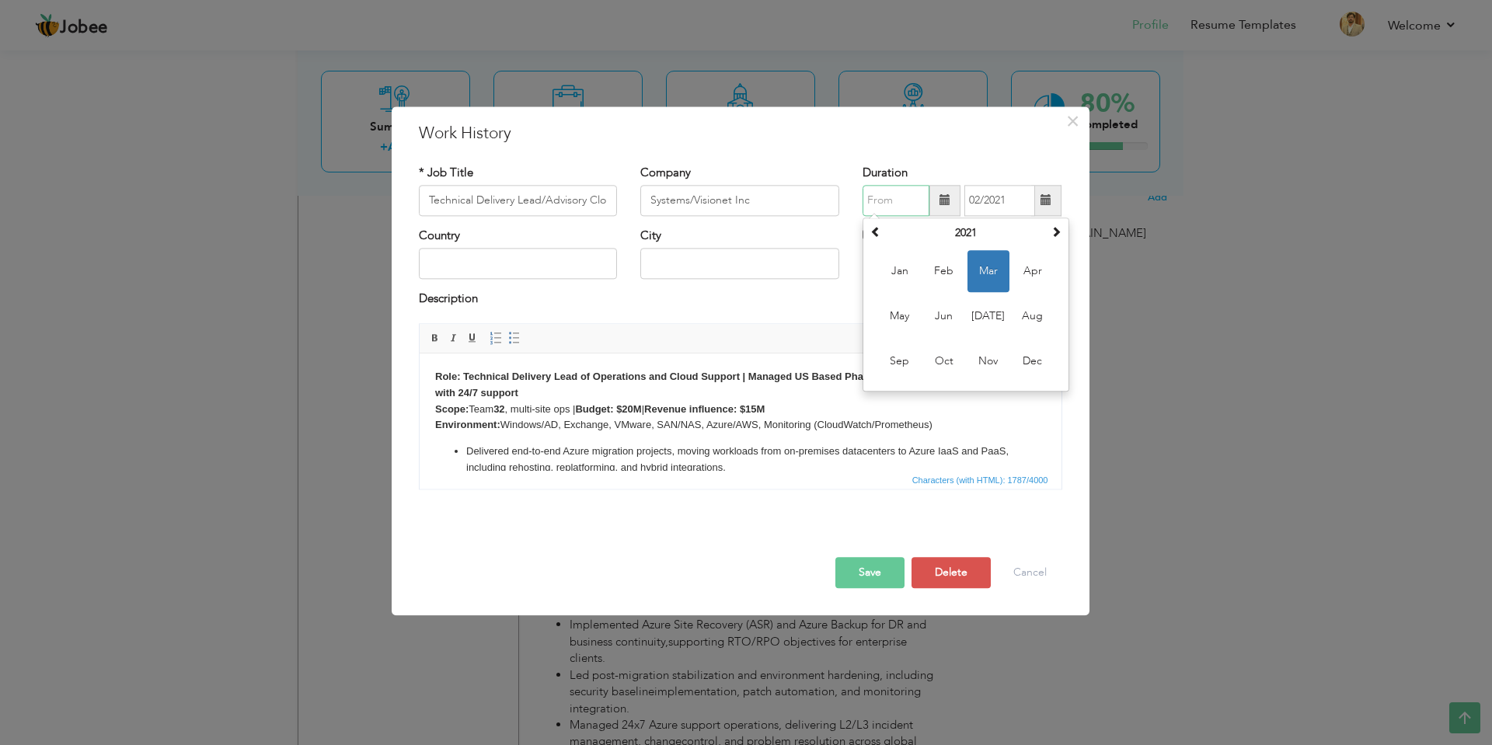
click at [902, 208] on input "text" at bounding box center [895, 200] width 67 height 31
click at [875, 228] on span at bounding box center [875, 231] width 11 height 11
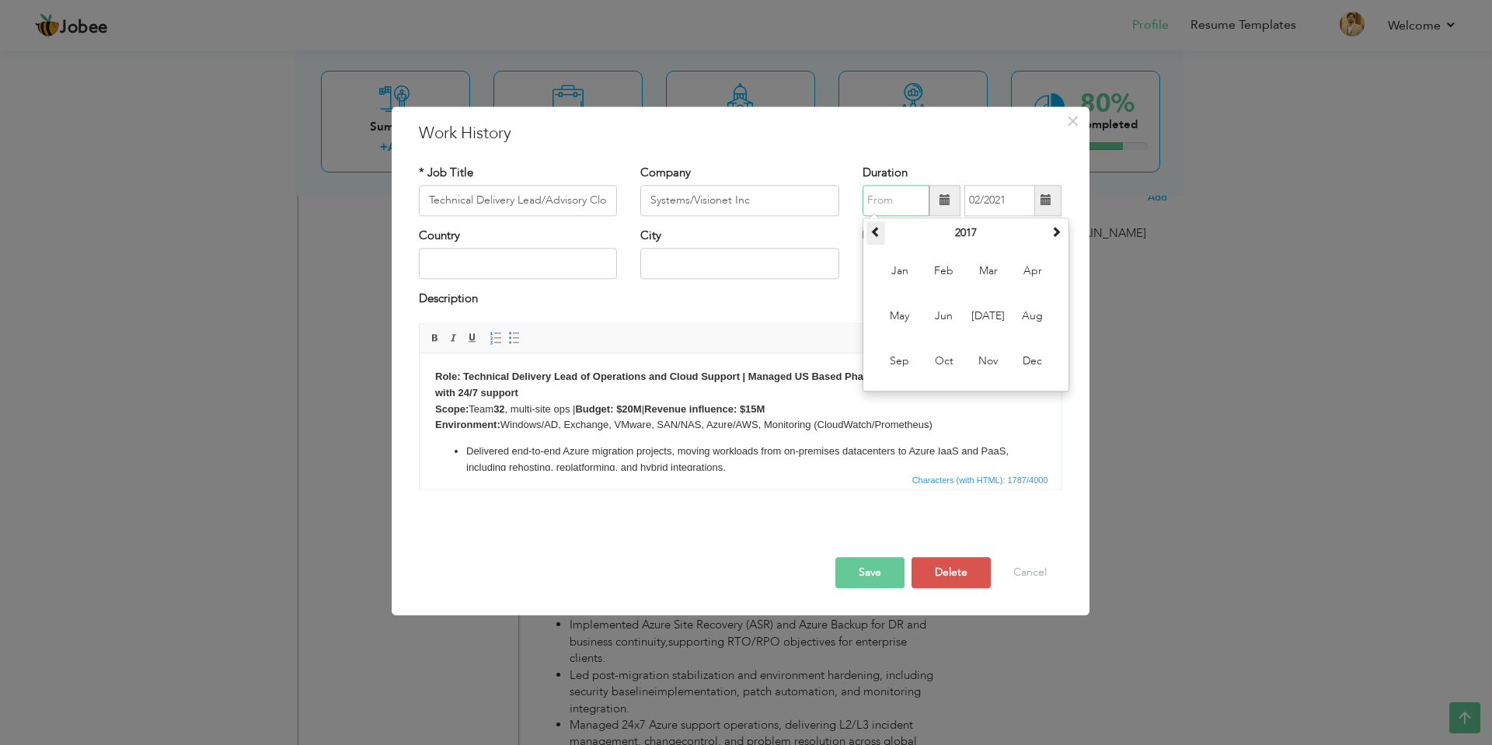
click at [875, 228] on span at bounding box center [875, 231] width 11 height 11
click at [902, 319] on span "May" at bounding box center [900, 316] width 42 height 42
type input "05/2016"
click at [867, 575] on button "Save" at bounding box center [869, 572] width 69 height 31
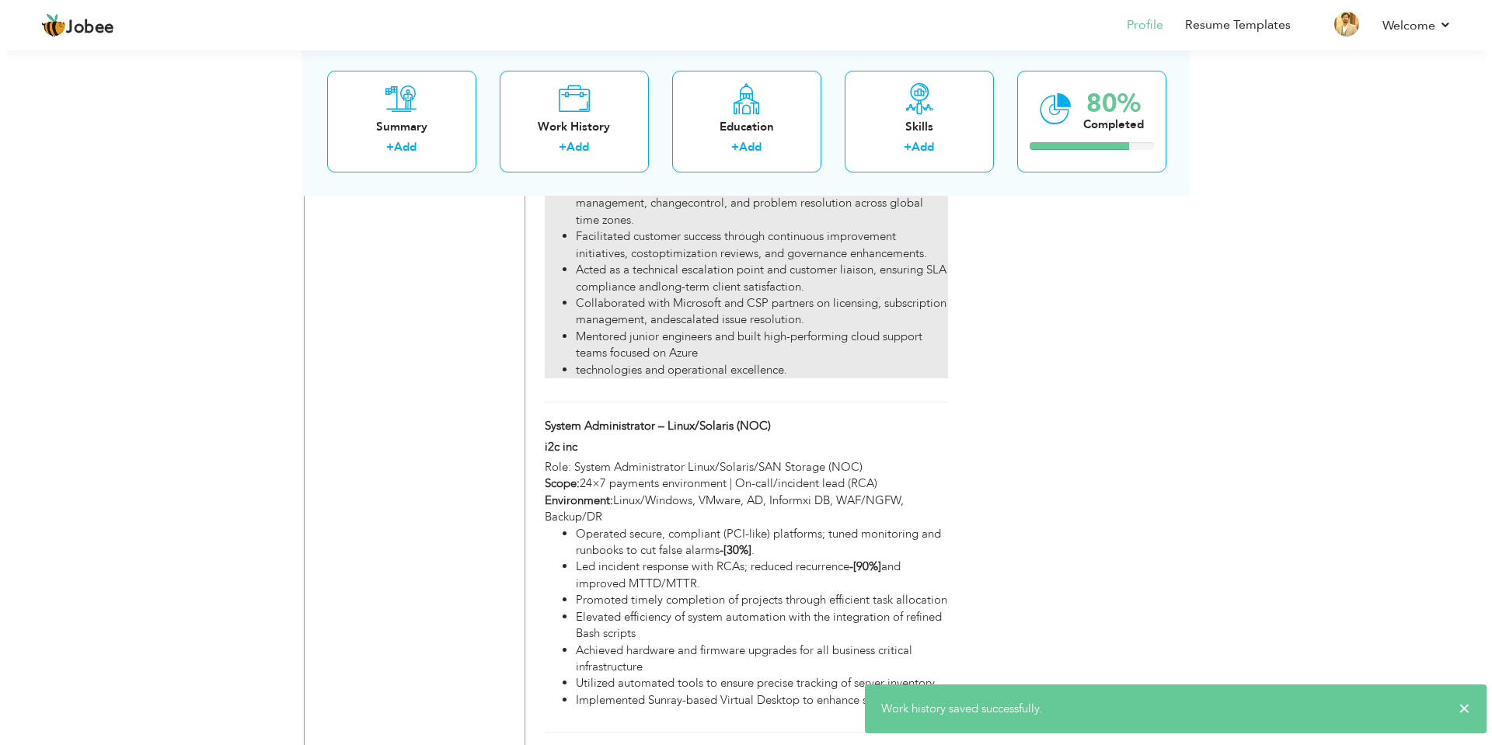
scroll to position [2797, 0]
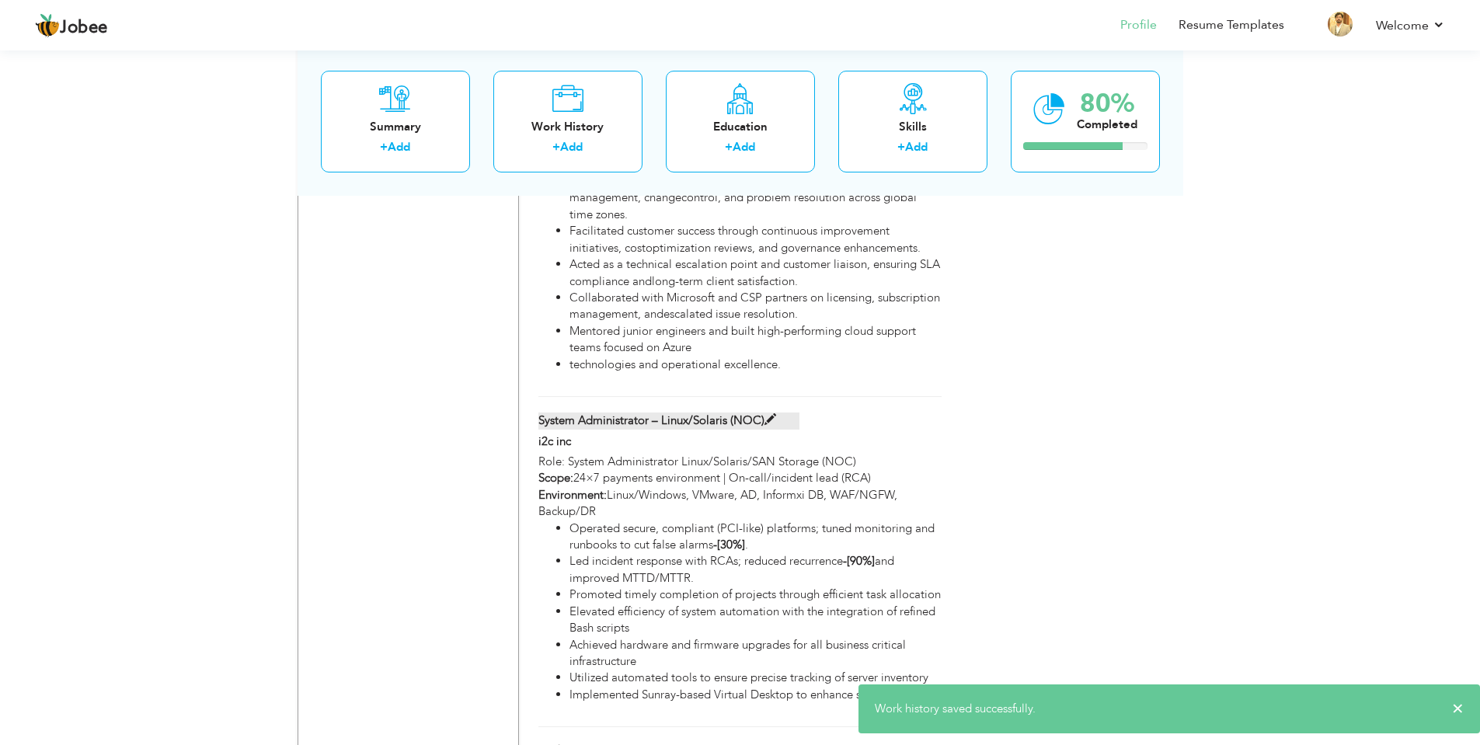
click at [774, 414] on span at bounding box center [771, 420] width 12 height 12
type input "System Administrator – Linux/Solaris (NOC)"
type input "i2c inc"
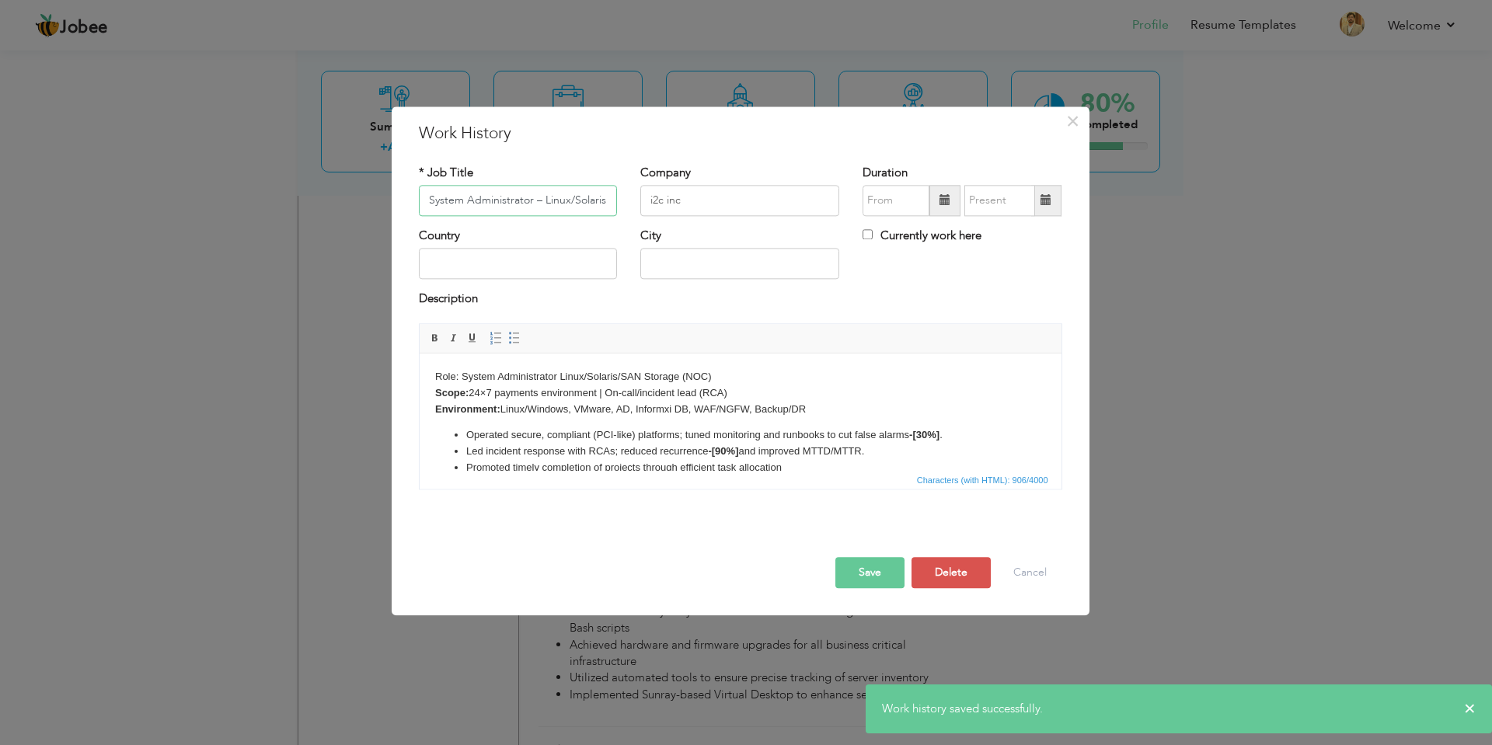
scroll to position [0, 30]
click at [902, 201] on input "text" at bounding box center [895, 200] width 67 height 31
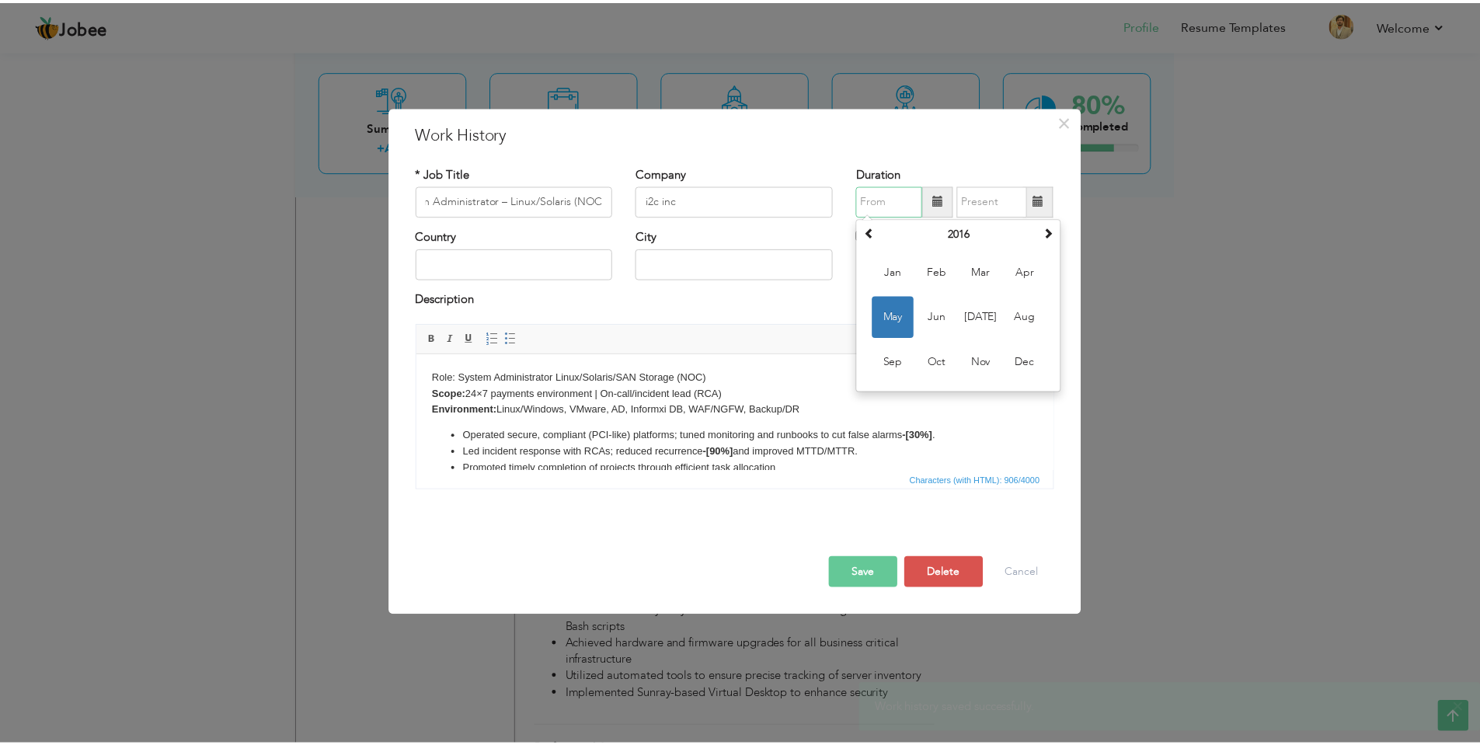
scroll to position [0, 0]
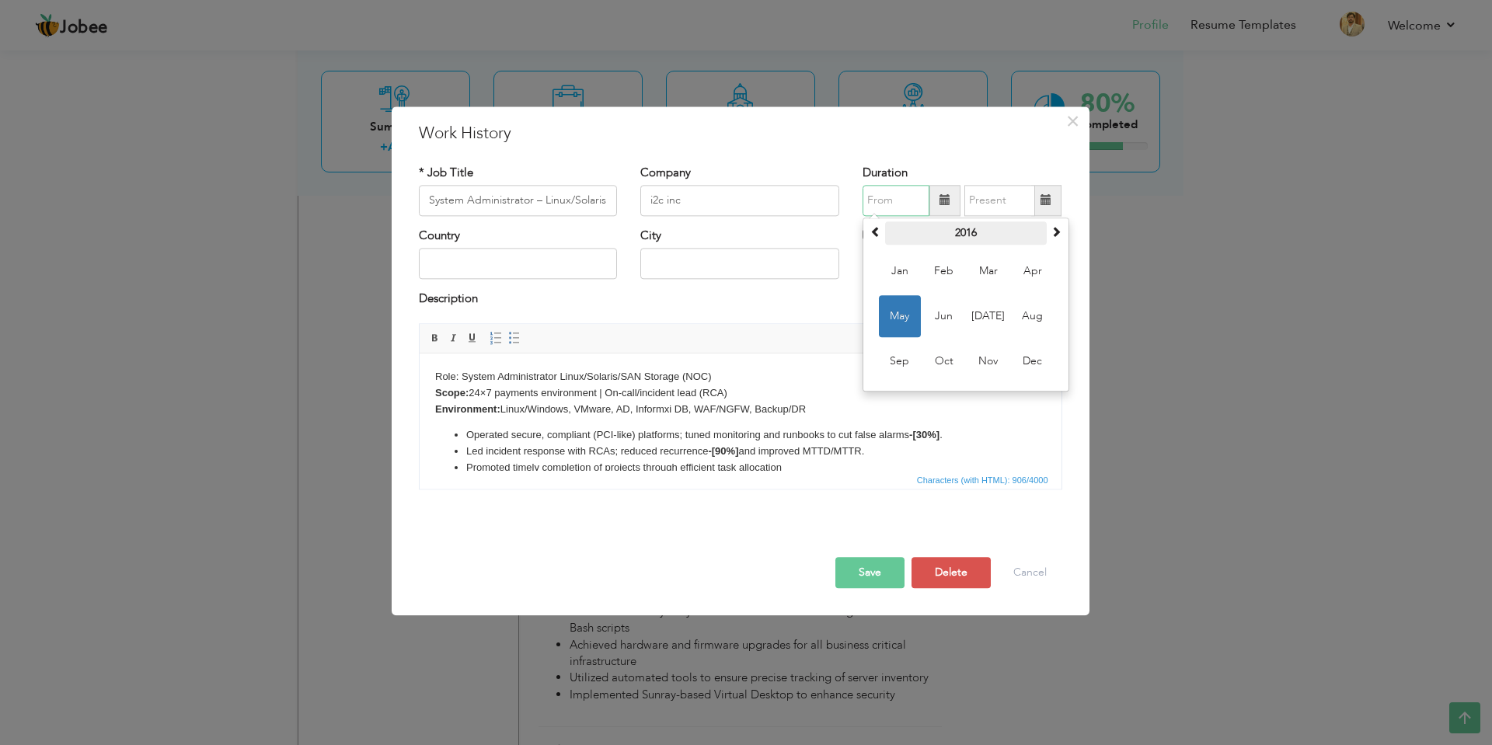
click at [887, 230] on th "2016" at bounding box center [966, 232] width 162 height 23
click at [887, 230] on th "2011-2022" at bounding box center [966, 232] width 162 height 23
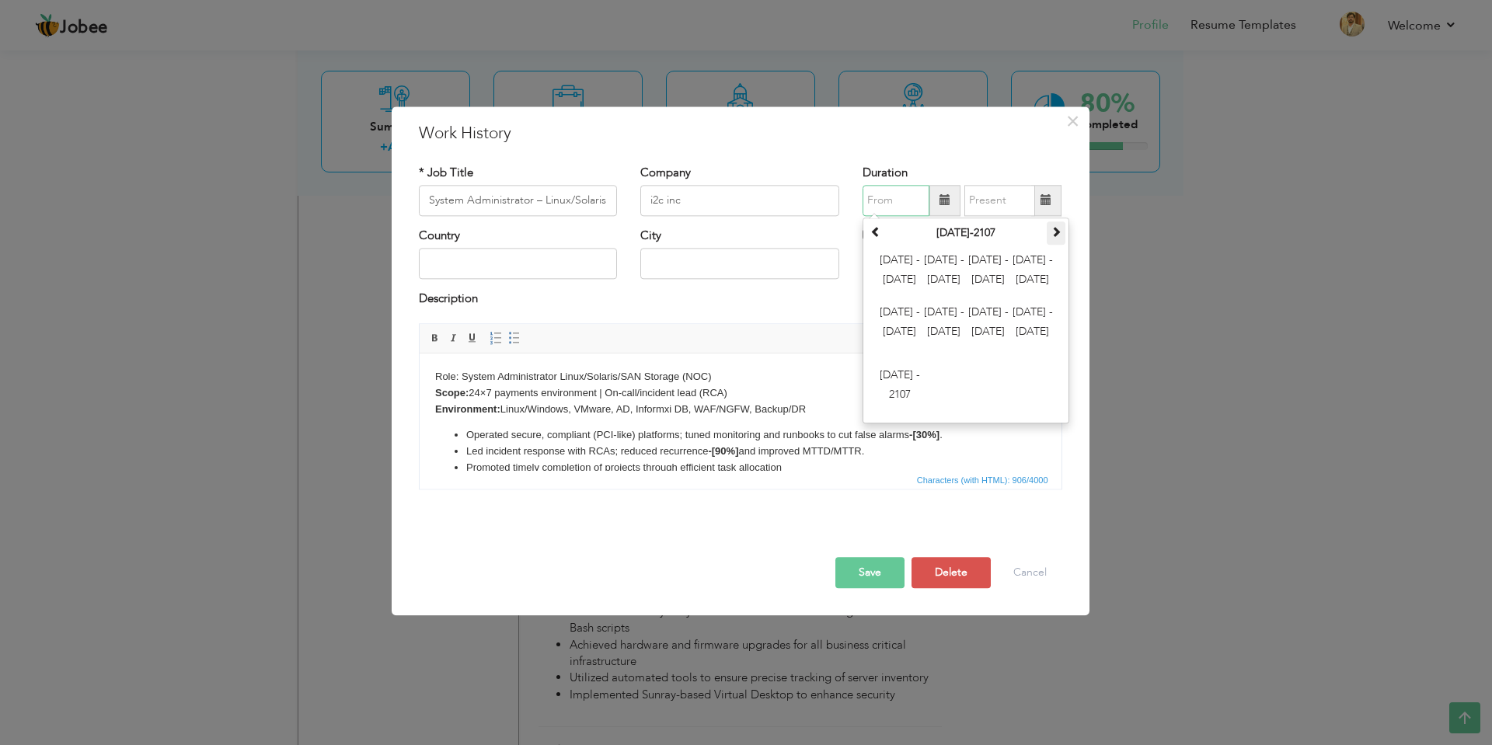
click at [1054, 231] on span at bounding box center [1055, 231] width 11 height 11
click at [1059, 233] on span at bounding box center [1055, 231] width 11 height 11
click at [874, 232] on span at bounding box center [875, 231] width 11 height 11
click at [890, 199] on input "text" at bounding box center [895, 200] width 67 height 31
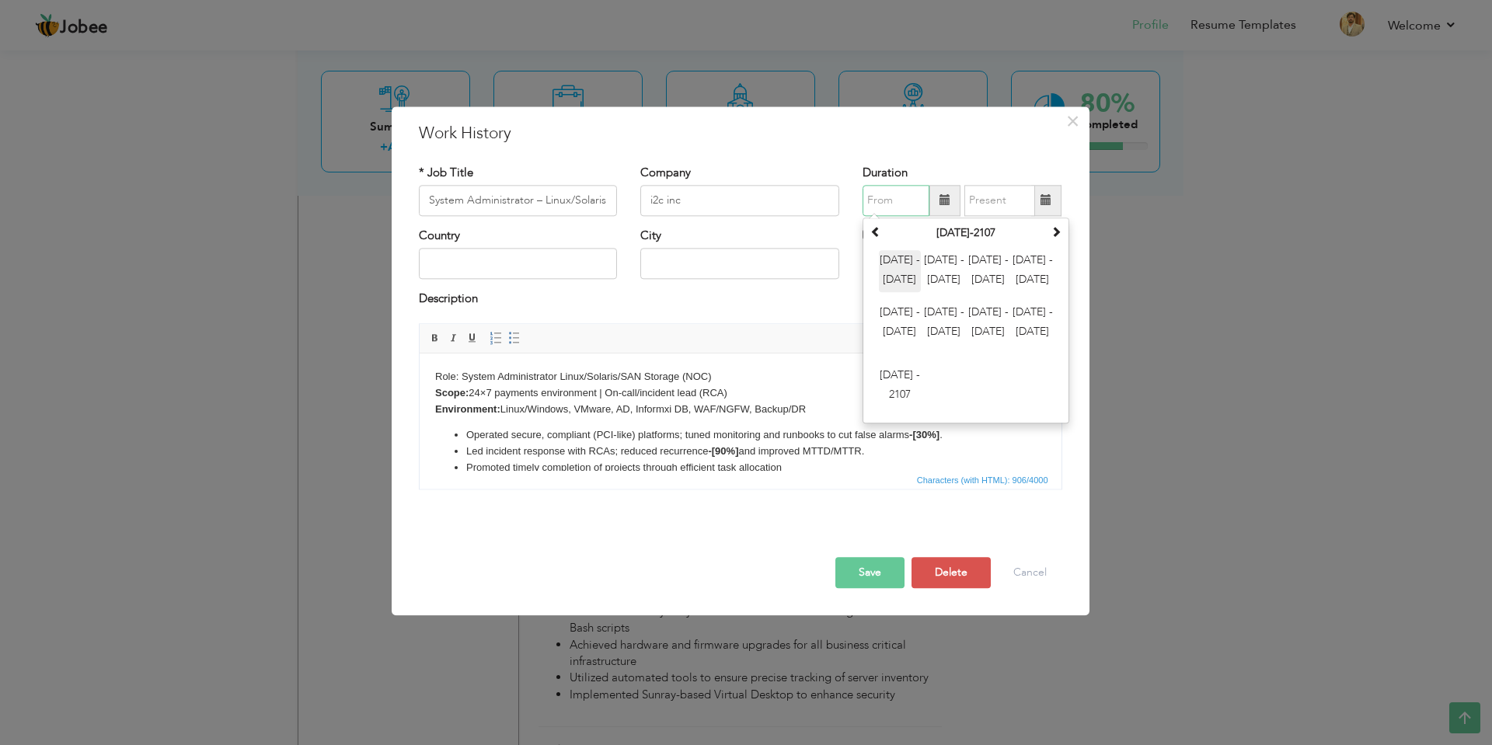
click at [893, 280] on span "2000 - 2011" at bounding box center [900, 271] width 42 height 42
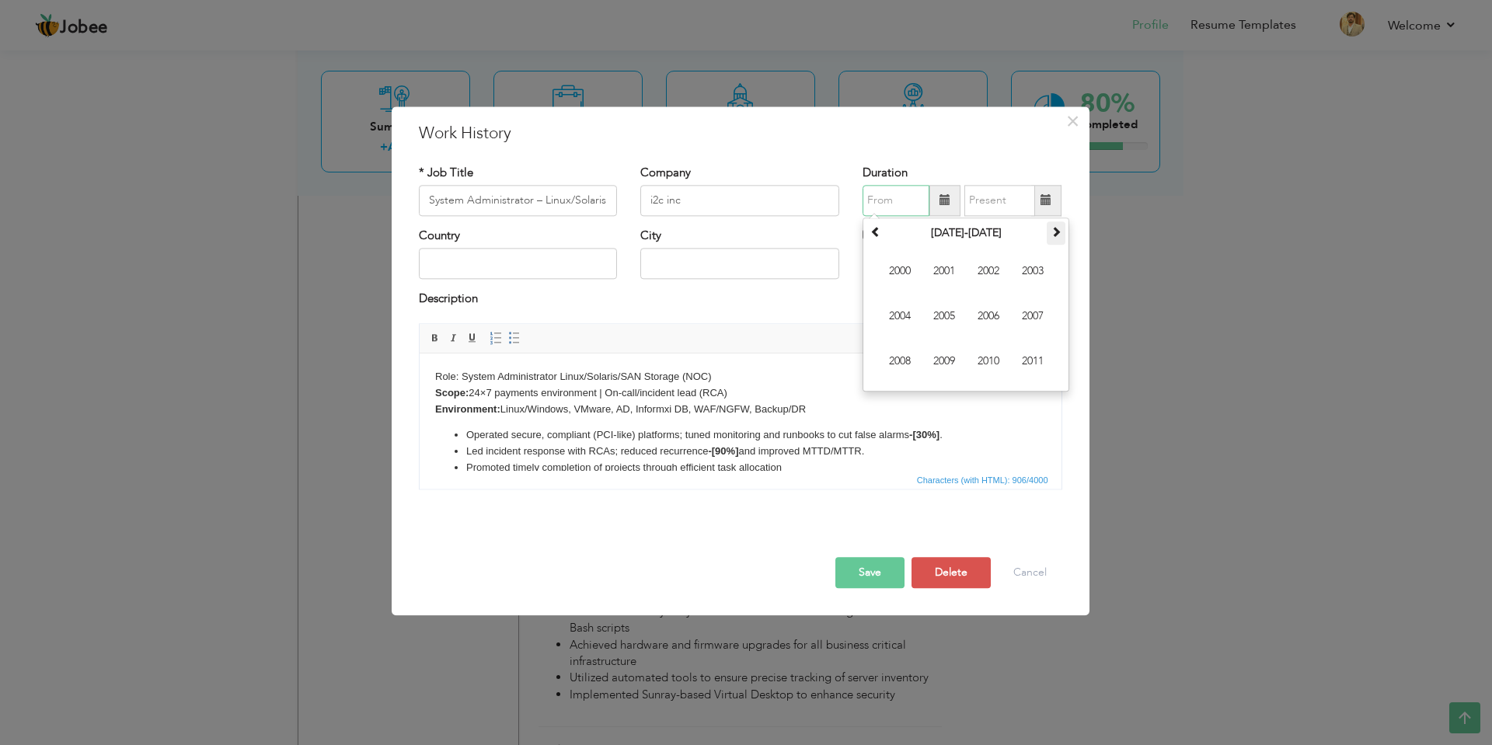
click at [1057, 239] on th at bounding box center [1056, 232] width 19 height 23
click at [897, 308] on span "2014" at bounding box center [900, 316] width 42 height 42
click at [892, 265] on span "Jan" at bounding box center [900, 271] width 42 height 42
type input "01/2014"
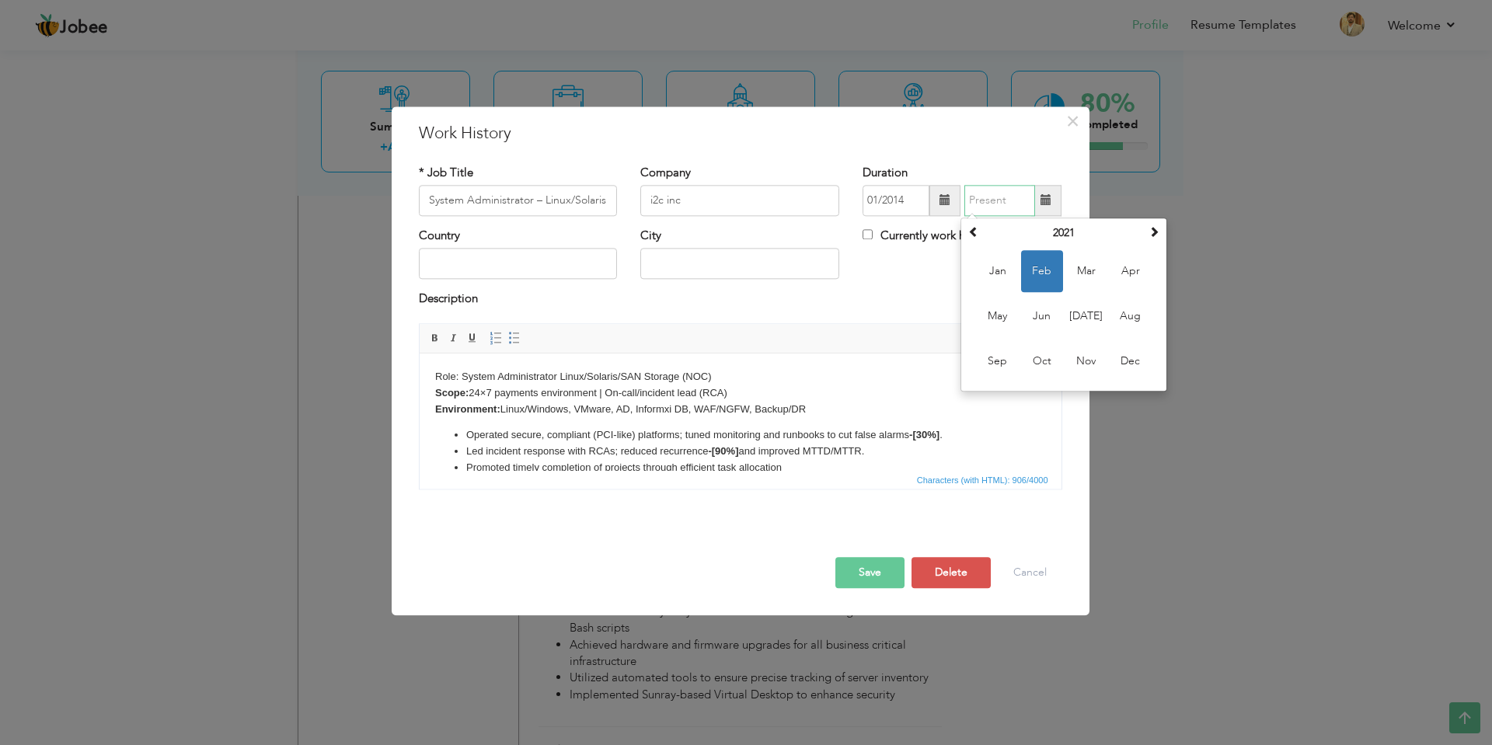
click at [996, 198] on input "text" at bounding box center [999, 200] width 71 height 31
click at [977, 232] on span at bounding box center [973, 231] width 11 height 11
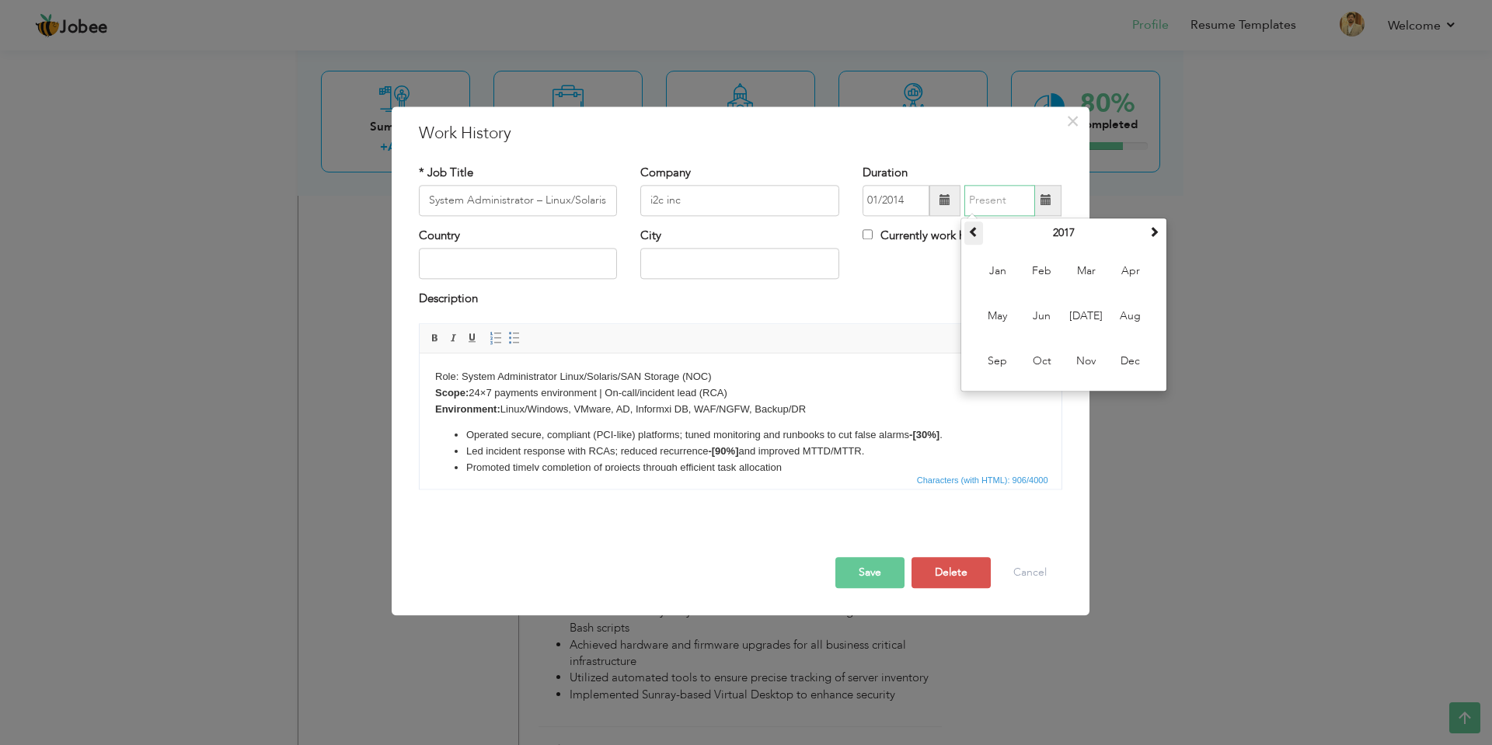
click at [977, 232] on span at bounding box center [973, 231] width 11 height 11
click at [1006, 318] on span "May" at bounding box center [998, 316] width 42 height 42
type input "05/2016"
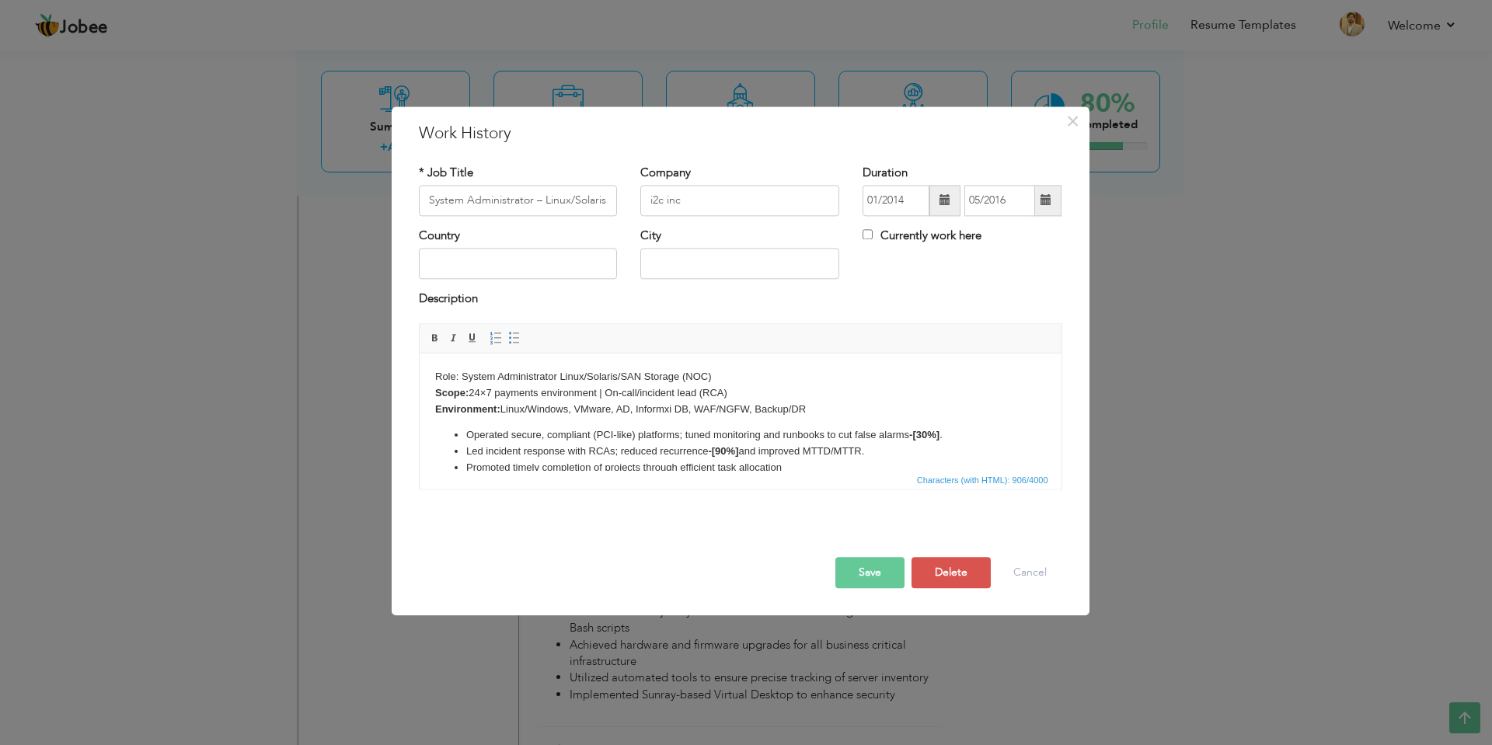
click at [873, 574] on button "Save" at bounding box center [869, 572] width 69 height 31
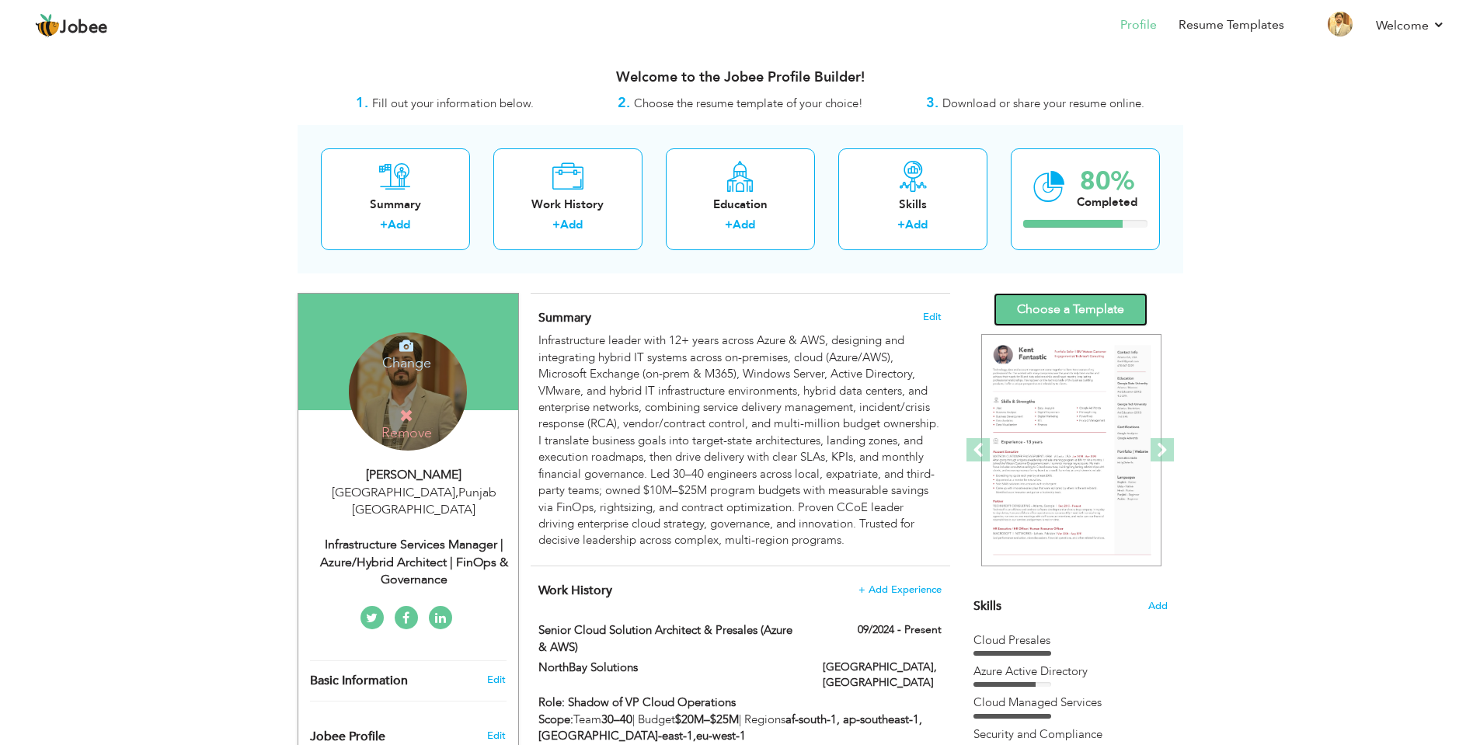
click at [1089, 309] on link "Choose a Template" at bounding box center [1071, 309] width 154 height 33
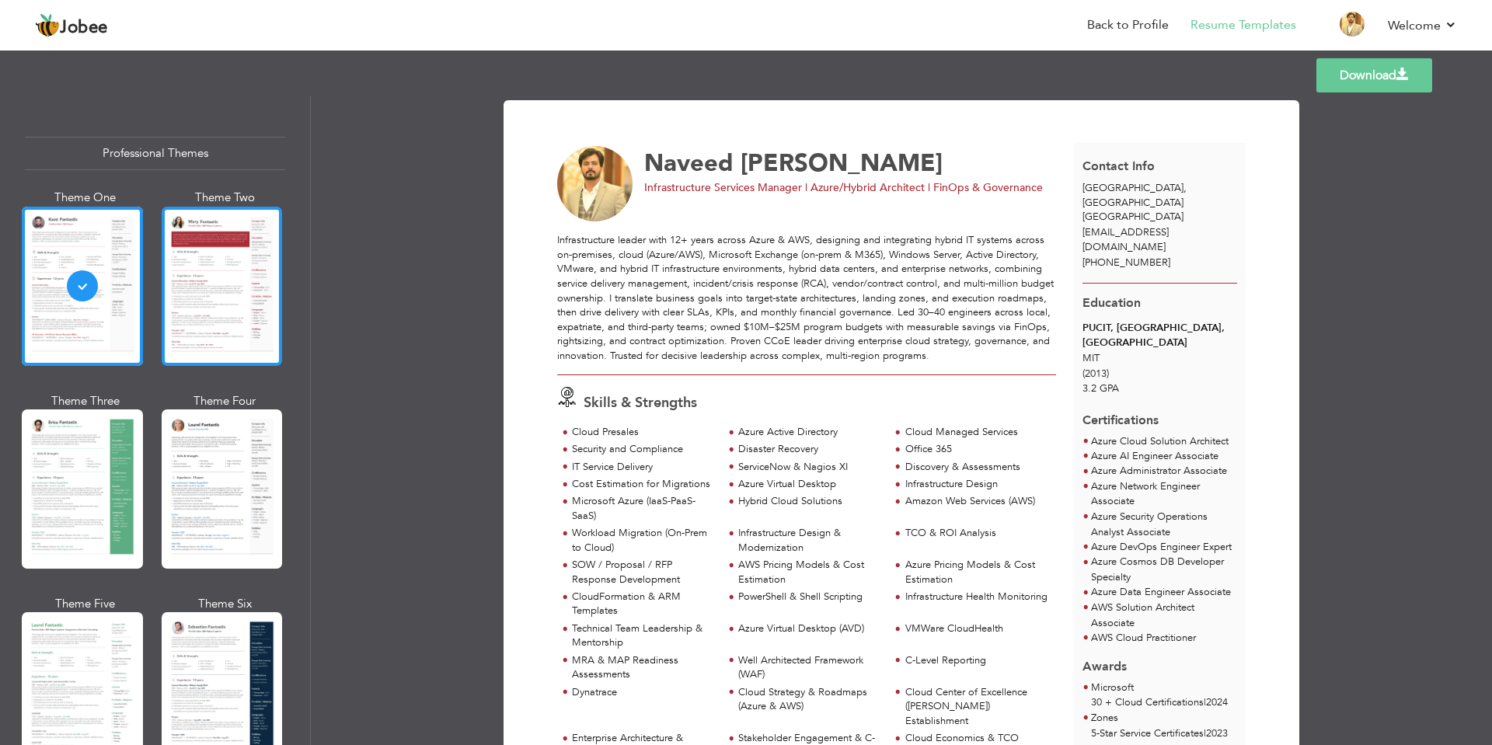
click at [209, 281] on div at bounding box center [222, 286] width 121 height 159
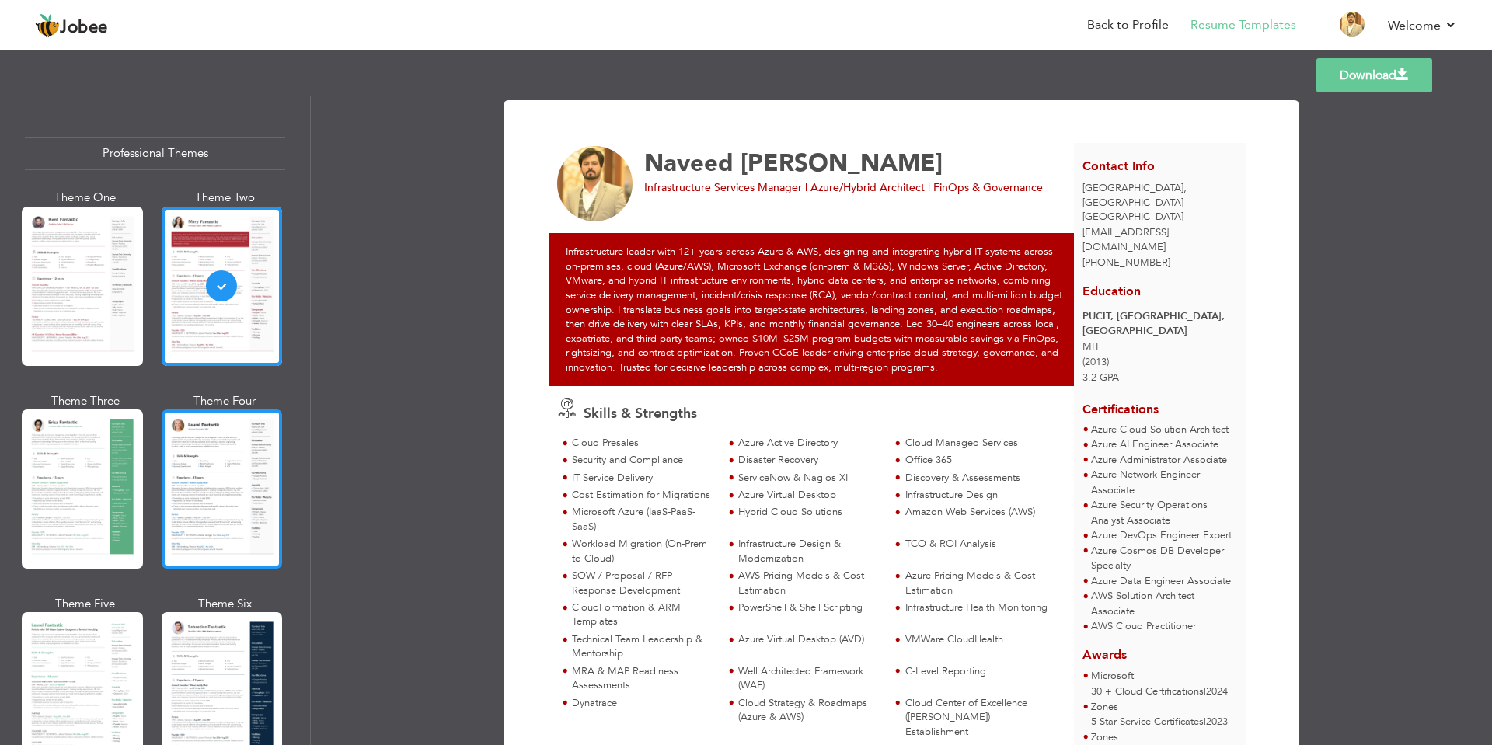
click at [232, 414] on div at bounding box center [222, 488] width 121 height 159
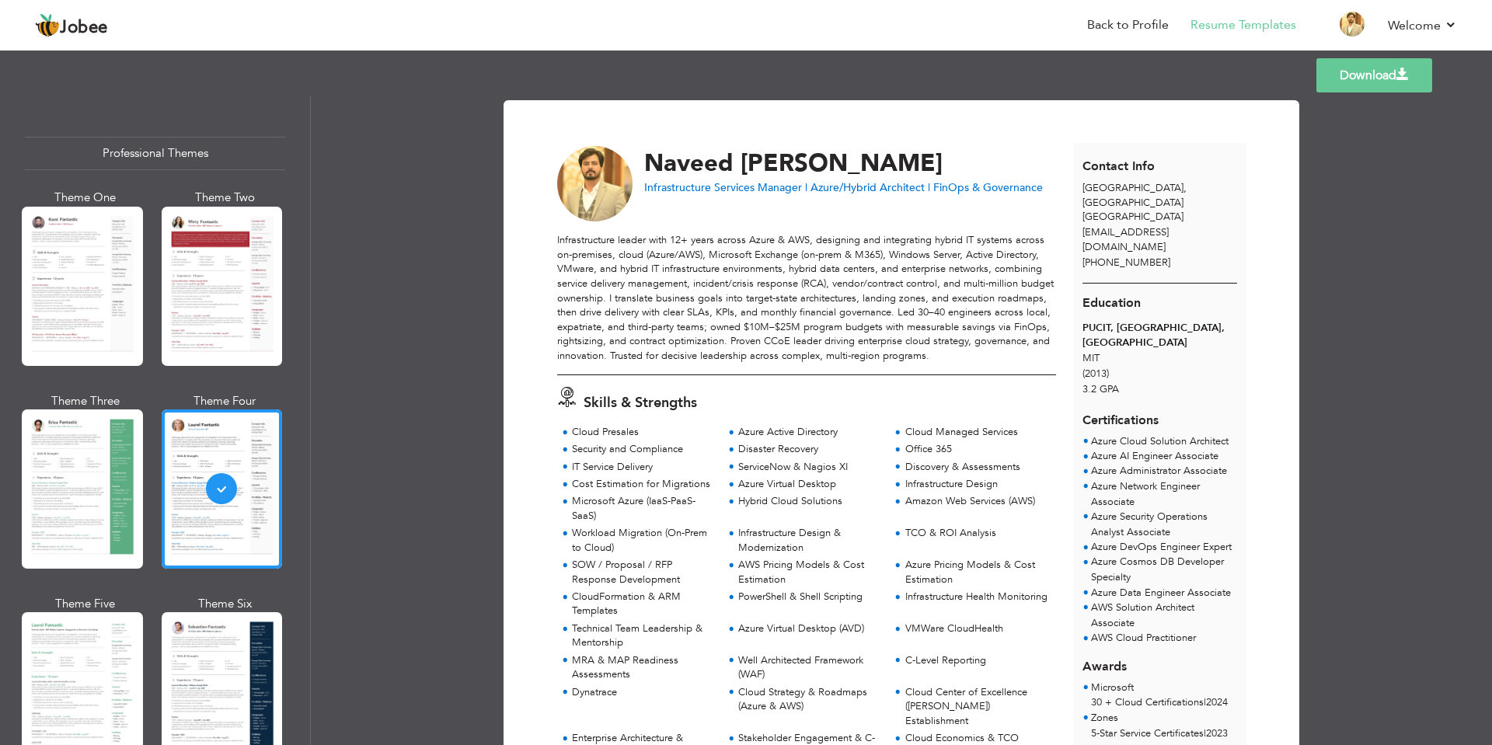
click at [1345, 73] on link "Download" at bounding box center [1374, 75] width 116 height 34
click at [1427, 308] on div "Download Naveed Ahmad Infrastructure Services Manager | Azure/Hybrid Architect …" at bounding box center [901, 420] width 1181 height 649
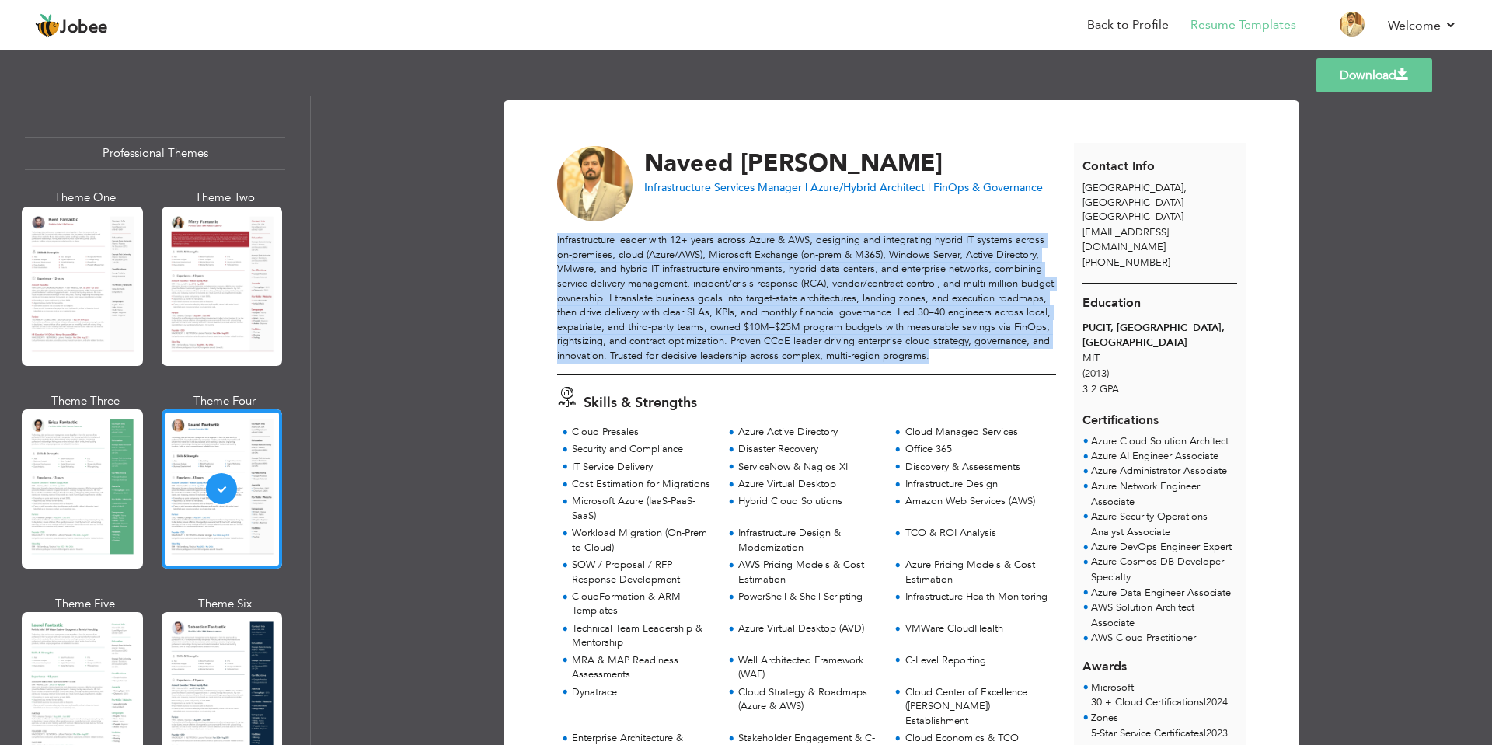
drag, startPoint x: 554, startPoint y: 239, endPoint x: 1012, endPoint y: 355, distance: 472.0
click at [1012, 355] on div "Infrastructure leader with 12+ years across Azure & AWS, designing and integrat…" at bounding box center [806, 298] width 499 height 130
